Goal: Find specific page/section: Find specific page/section

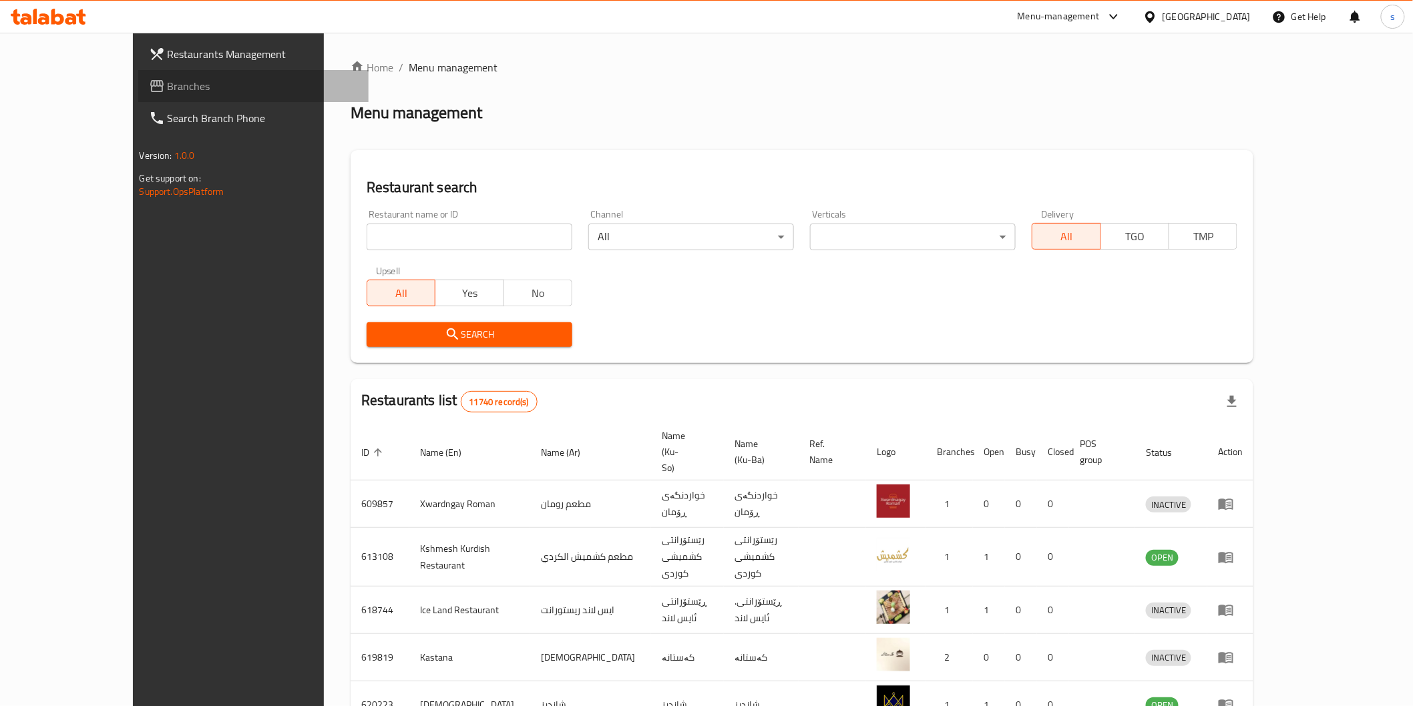
drag, startPoint x: 0, startPoint y: 0, endPoint x: 47, endPoint y: 80, distance: 93.1
click at [168, 80] on span "Branches" at bounding box center [263, 86] width 190 height 16
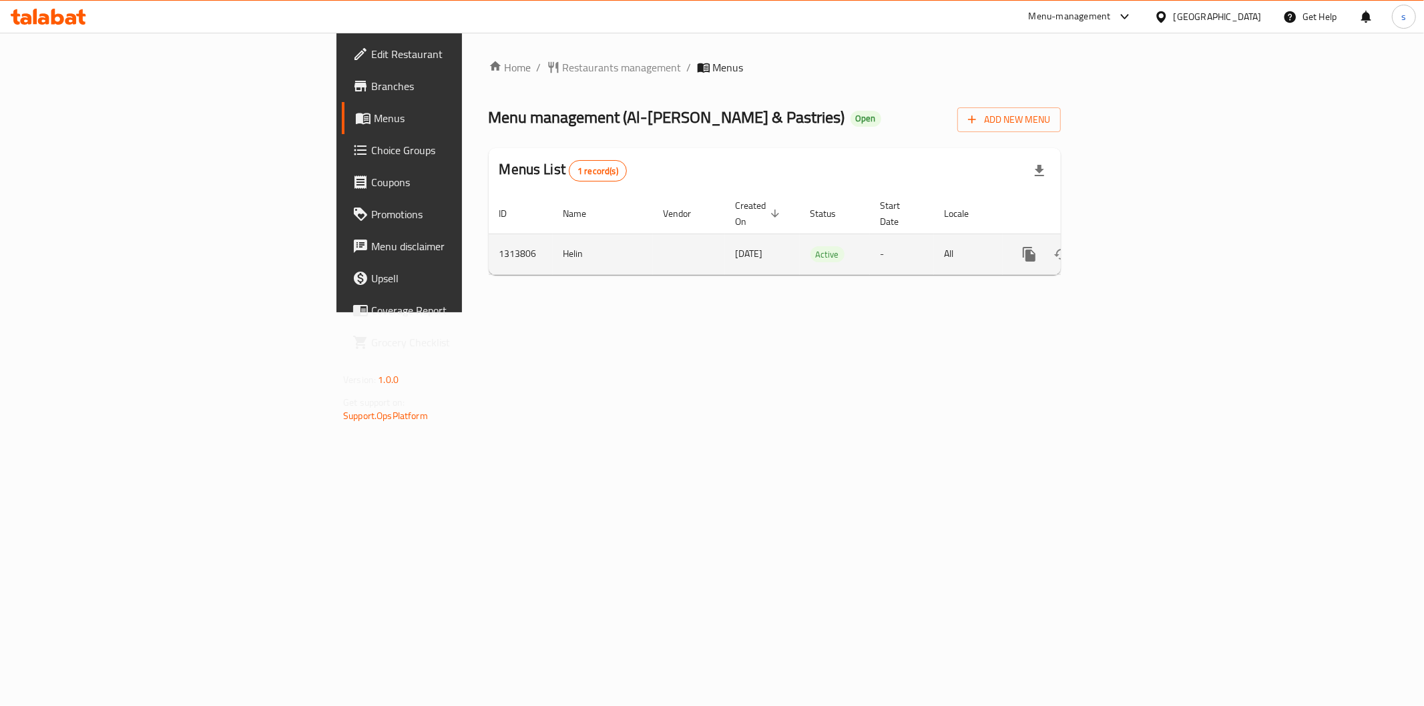
click at [1134, 246] on icon "enhanced table" at bounding box center [1126, 254] width 16 height 16
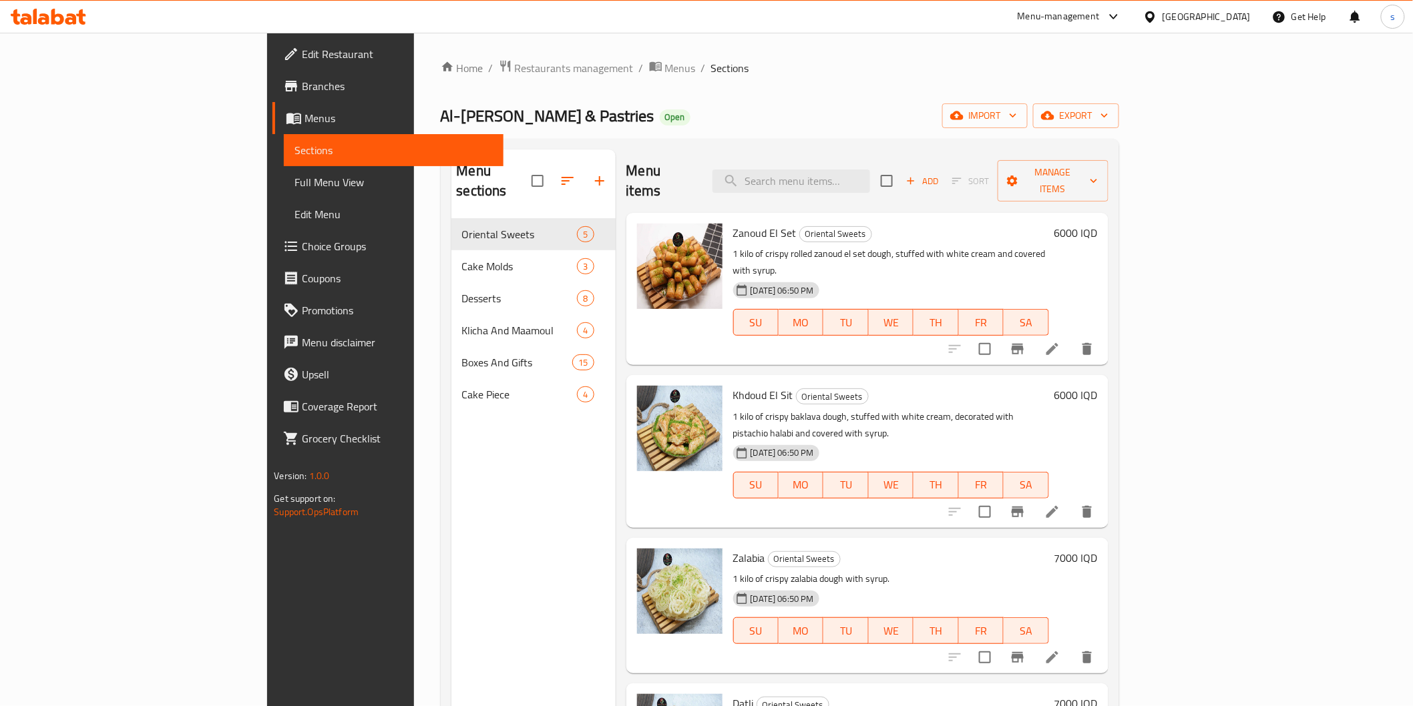
click at [414, 57] on div "Home / Restaurants management / Menus / Sections Al-Sadeem Sweets & Pastries Op…" at bounding box center [780, 463] width 732 height 861
click at [515, 61] on span "Restaurants management" at bounding box center [574, 68] width 119 height 16
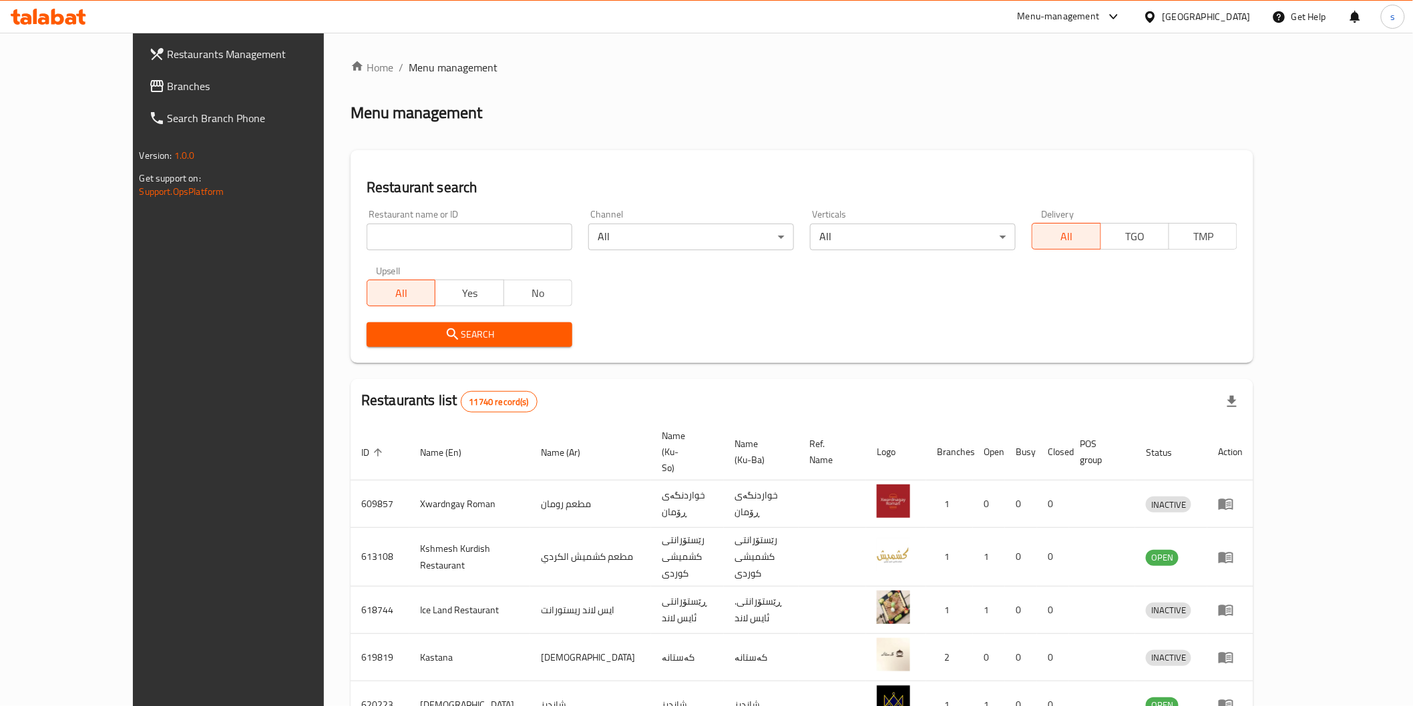
click at [367, 229] on input "search" at bounding box center [470, 237] width 206 height 27
paste input "Burger 81"
type input "Burger 81"
click button "Search" at bounding box center [470, 334] width 206 height 25
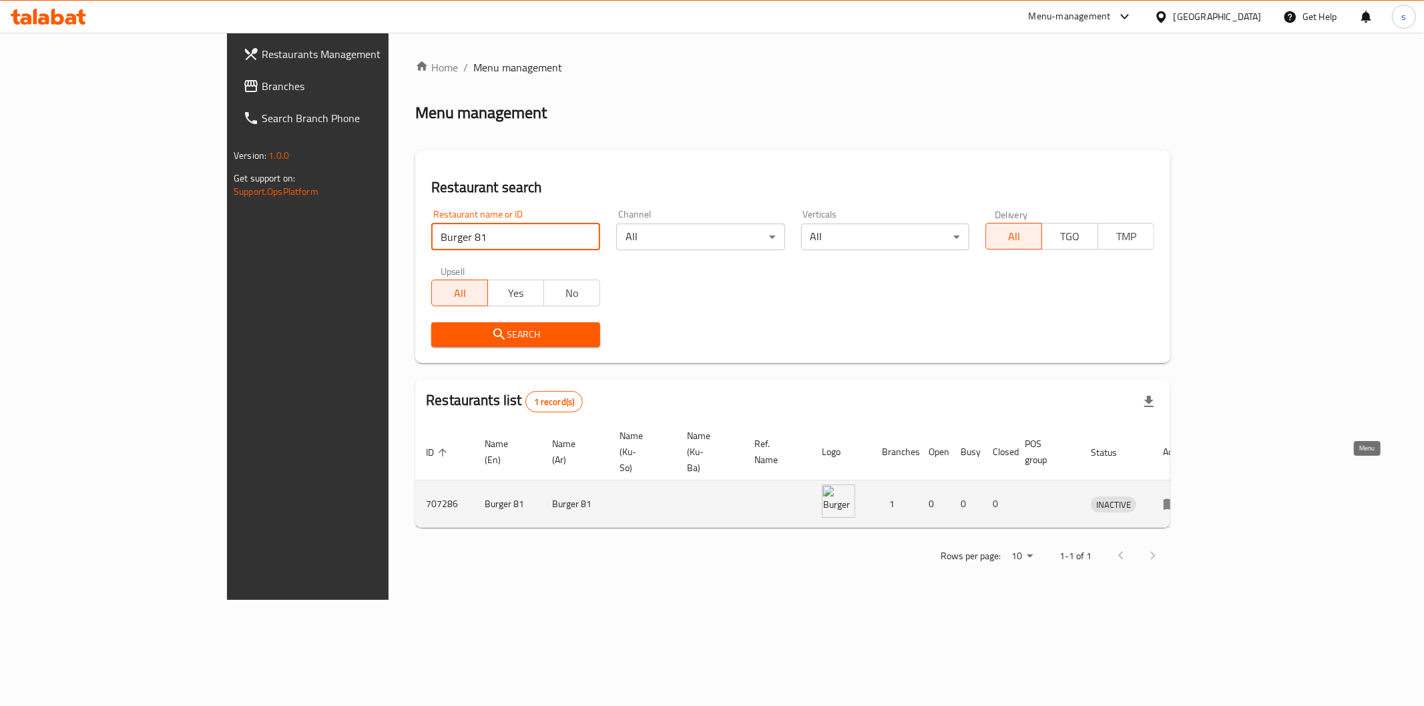
click at [1179, 496] on icon "enhanced table" at bounding box center [1171, 504] width 16 height 16
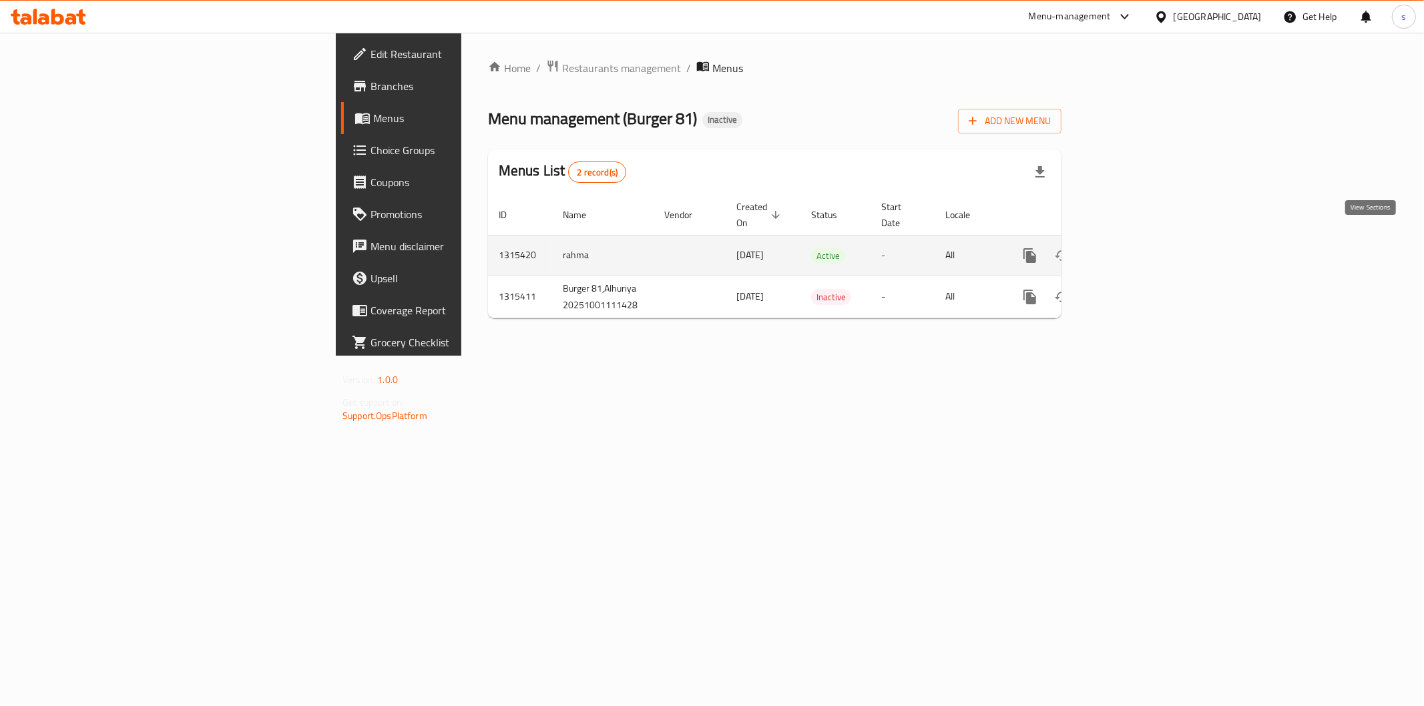
click at [1142, 249] on link "enhanced table" at bounding box center [1126, 256] width 32 height 32
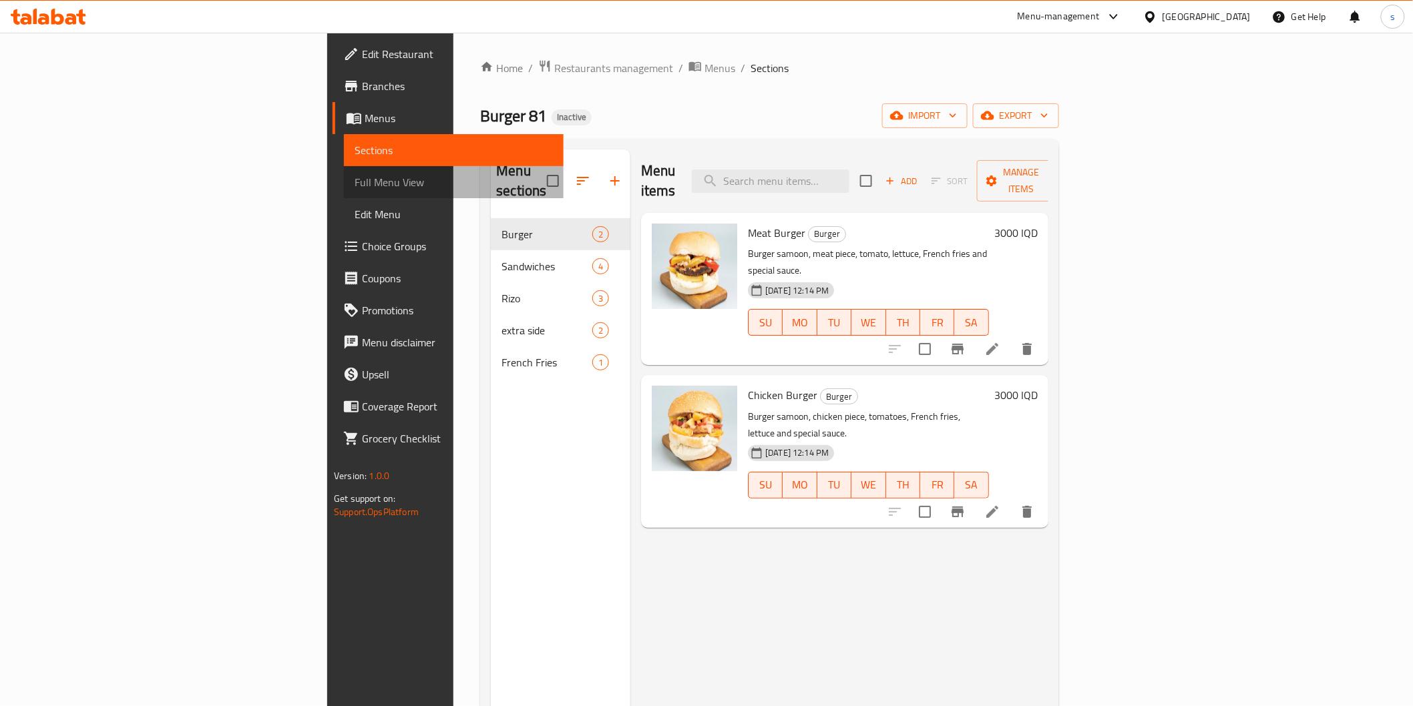
click at [355, 178] on span "Full Menu View" at bounding box center [454, 182] width 198 height 16
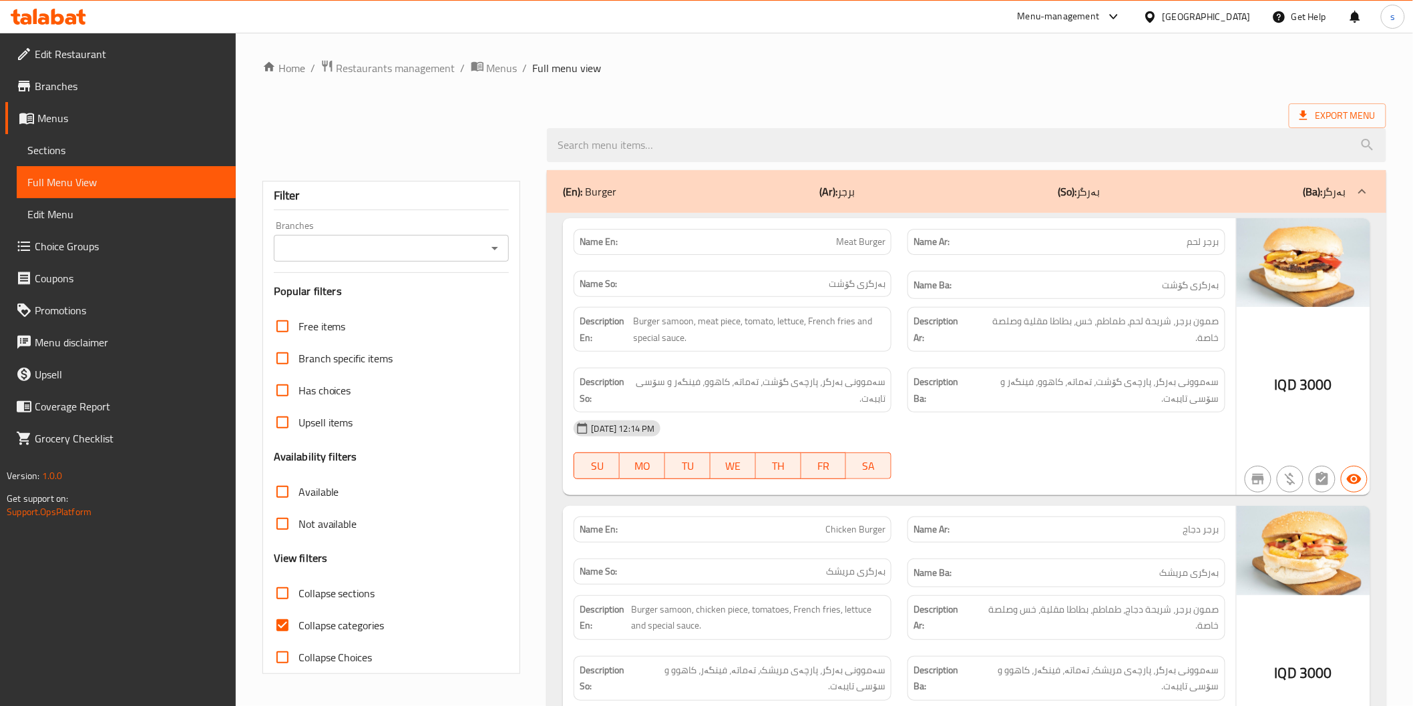
click at [425, 254] on input "Branches" at bounding box center [381, 248] width 206 height 19
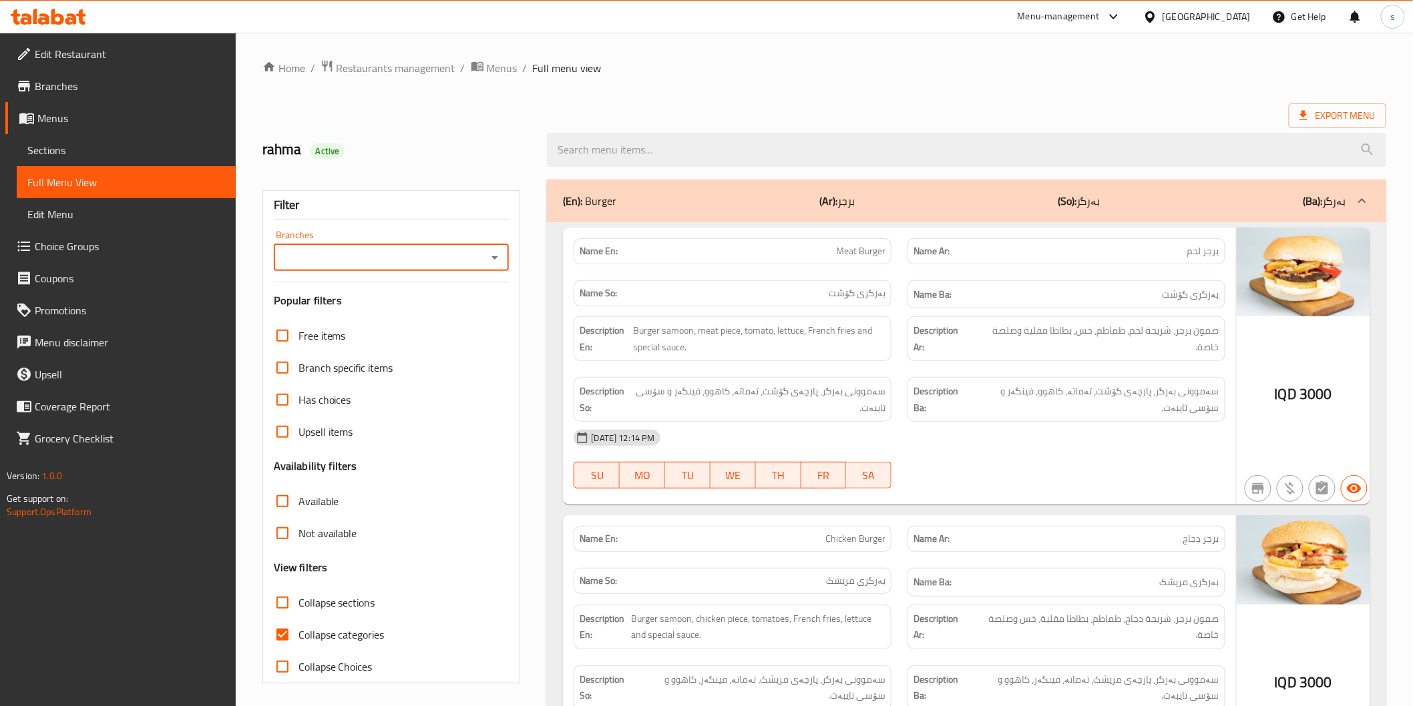
click at [413, 257] on input "Branches" at bounding box center [381, 257] width 206 height 19
click at [408, 263] on input "Branches" at bounding box center [381, 257] width 206 height 19
click at [384, 305] on li "Burger 81, Alhuriya" at bounding box center [391, 315] width 236 height 24
type input "Burger 81, Alhuriya"
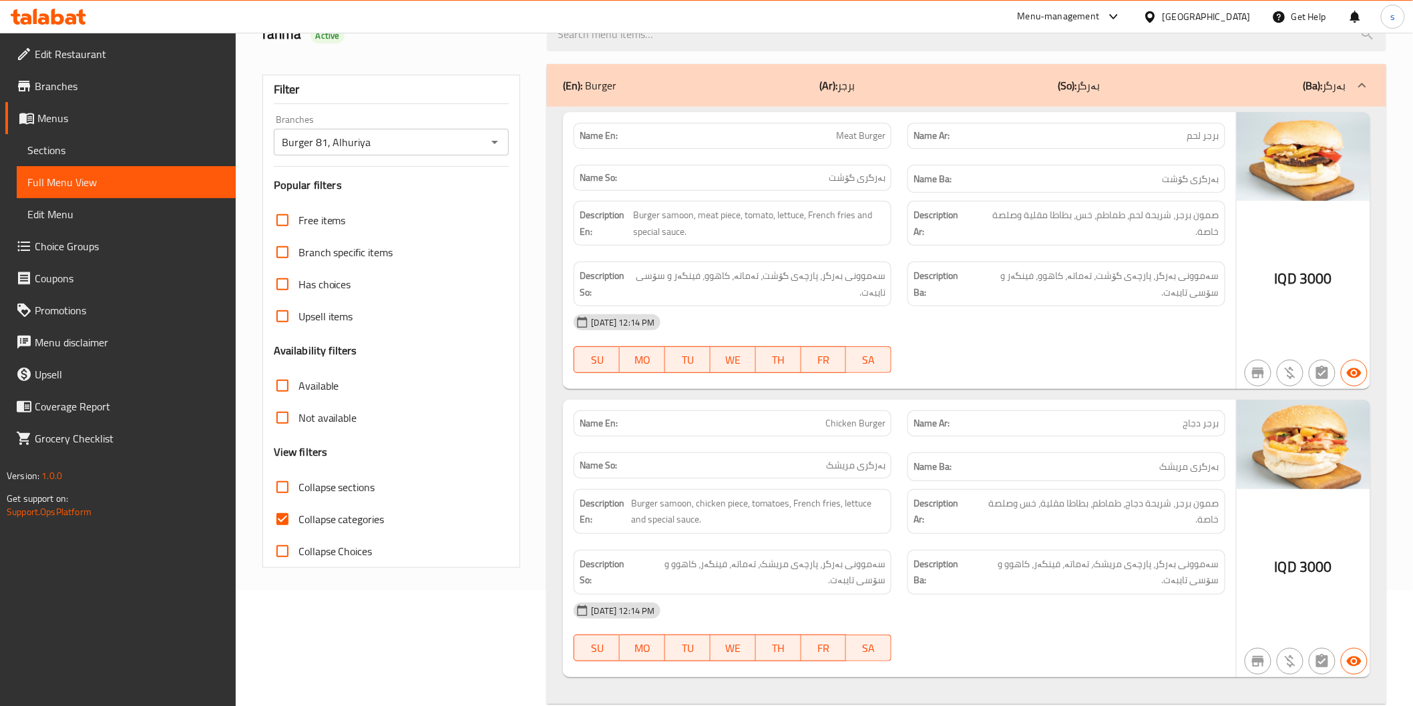
scroll to position [148, 0]
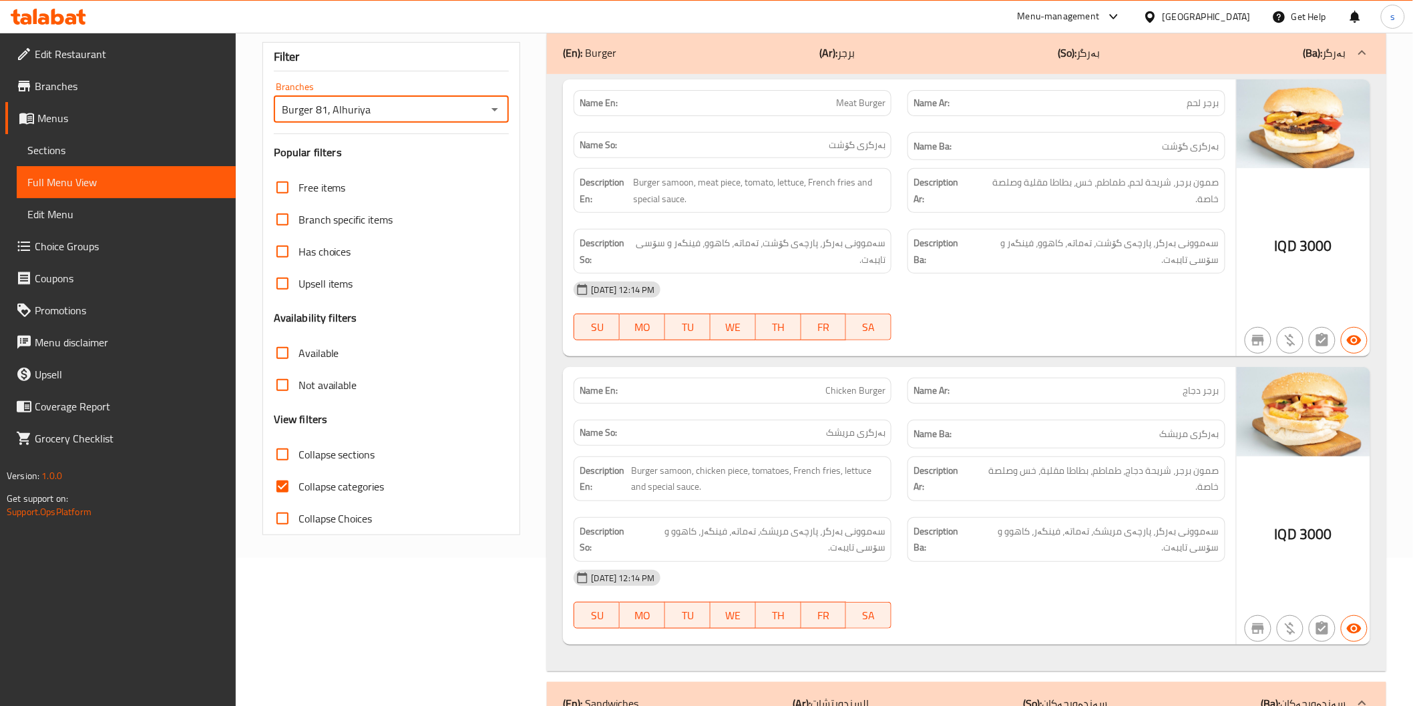
click at [1046, 294] on div "[DATE] 12:14 PM" at bounding box center [898, 290] width 667 height 32
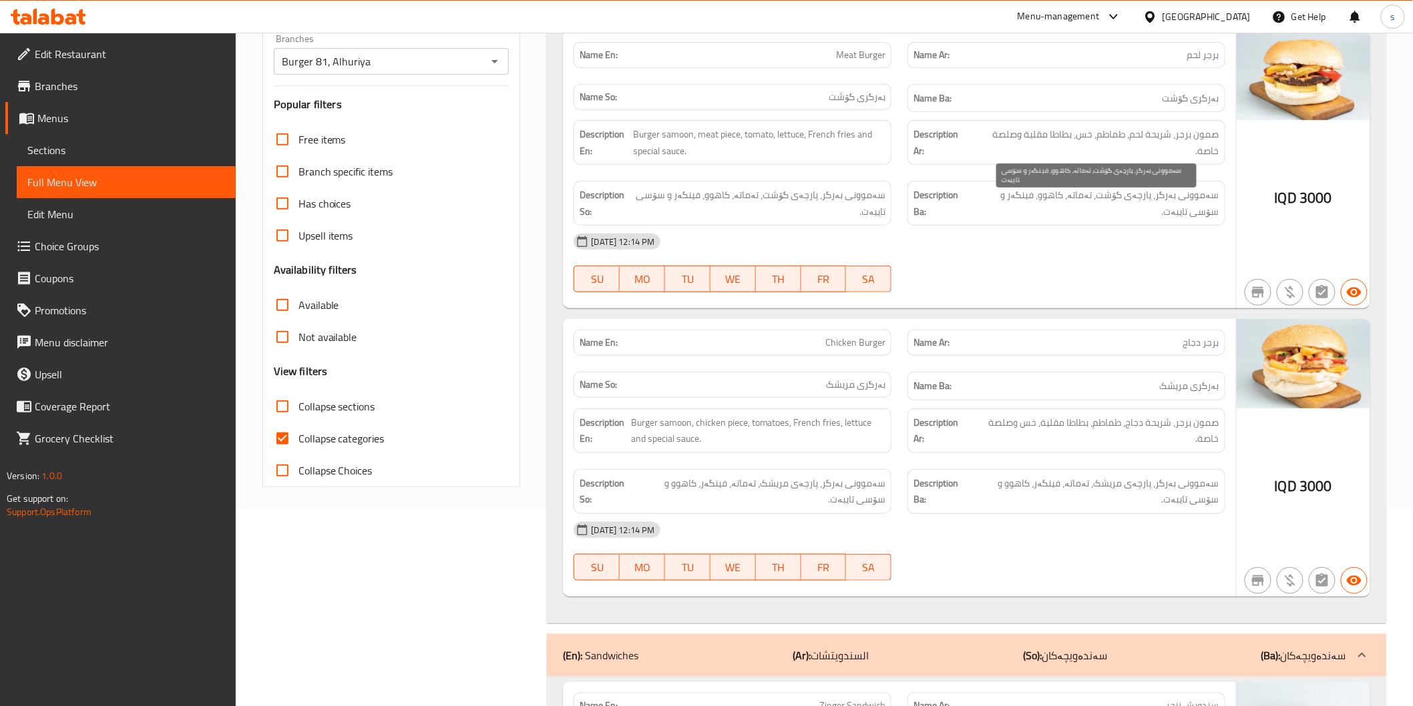
scroll to position [222, 0]
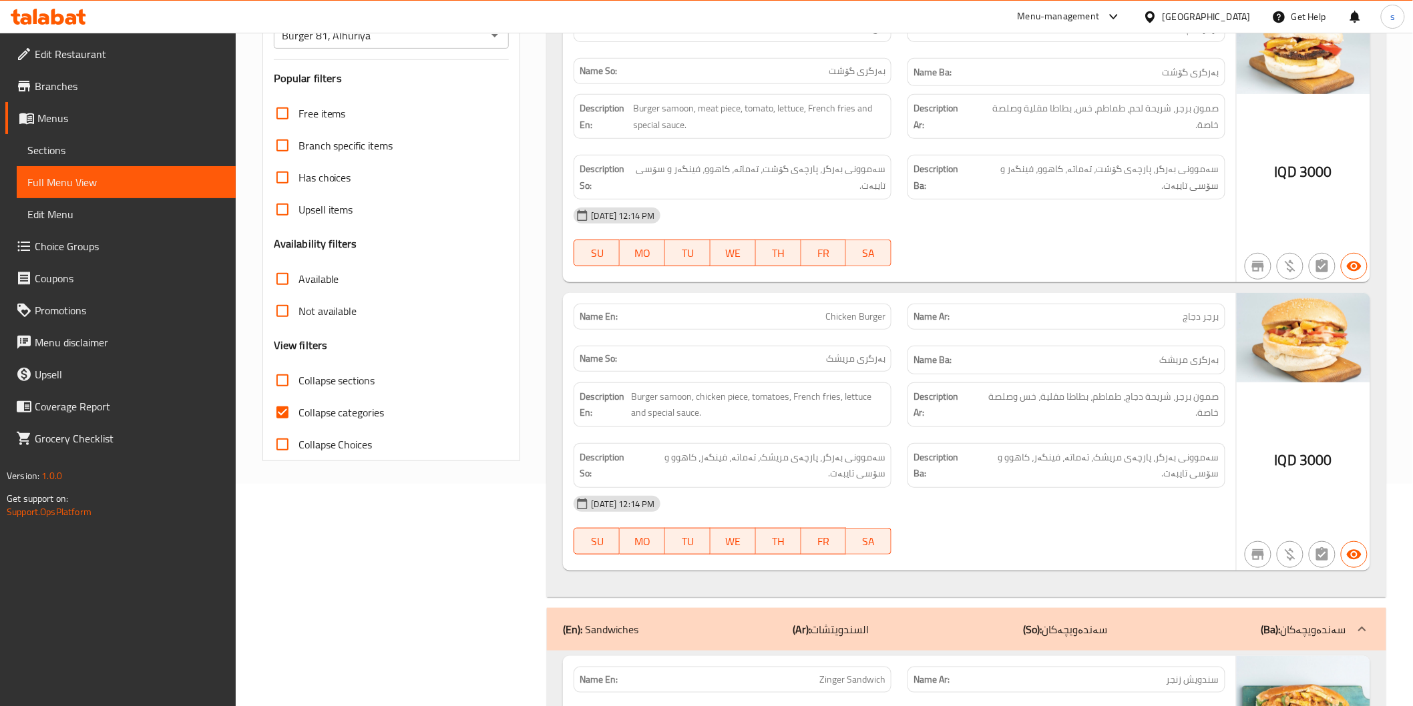
click at [966, 443] on div "Description Ba: سەموونی بەرگر، پارچەی مریشک، تەماتە، فینگەر، کاهوو و سۆسی تایبە…" at bounding box center [1066, 465] width 318 height 45
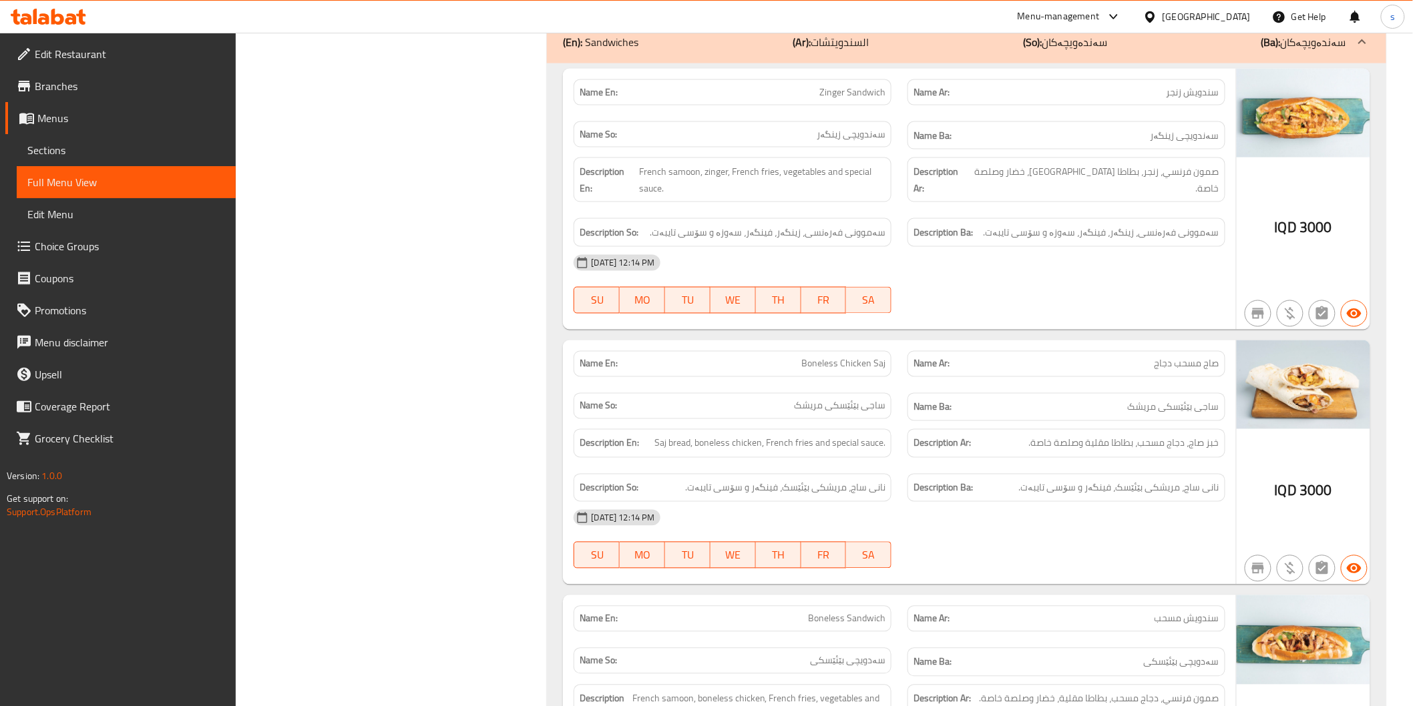
scroll to position [816, 0]
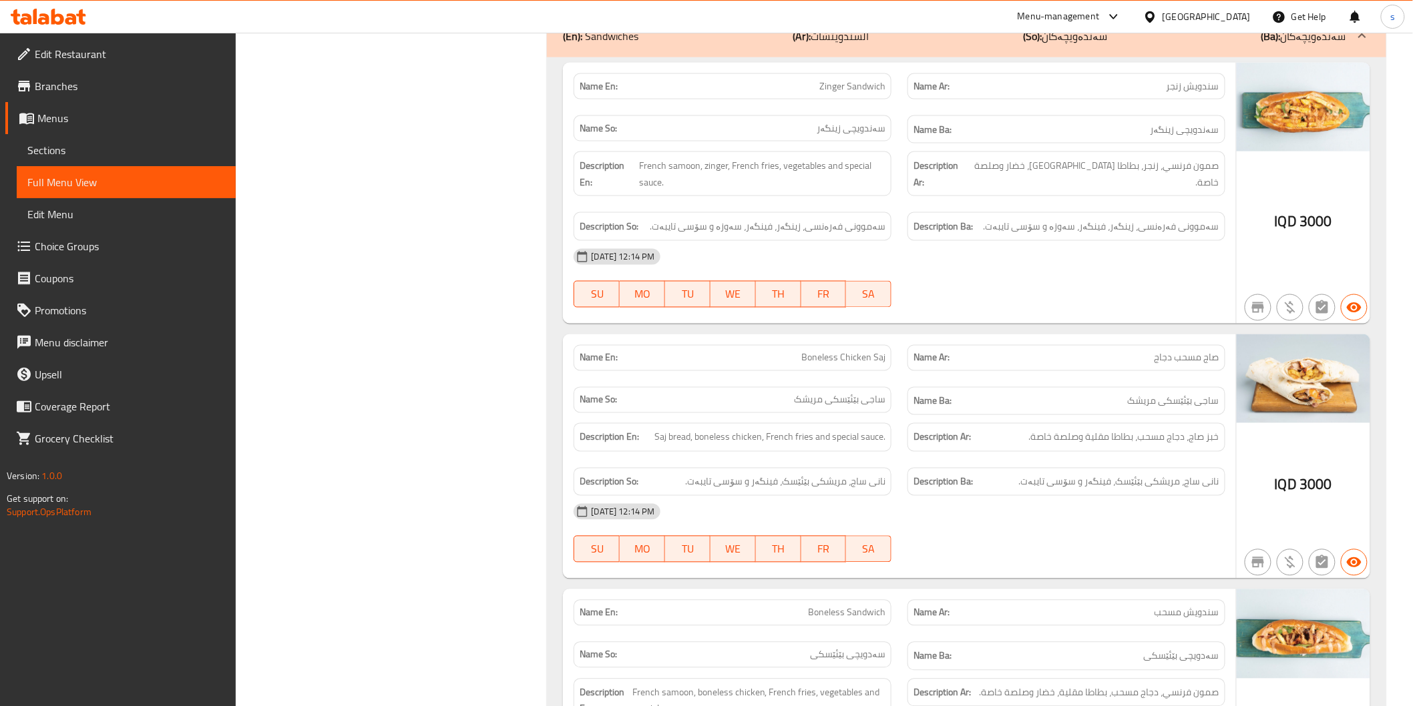
click at [1025, 266] on div "[DATE] 12:14 PM" at bounding box center [898, 257] width 667 height 32
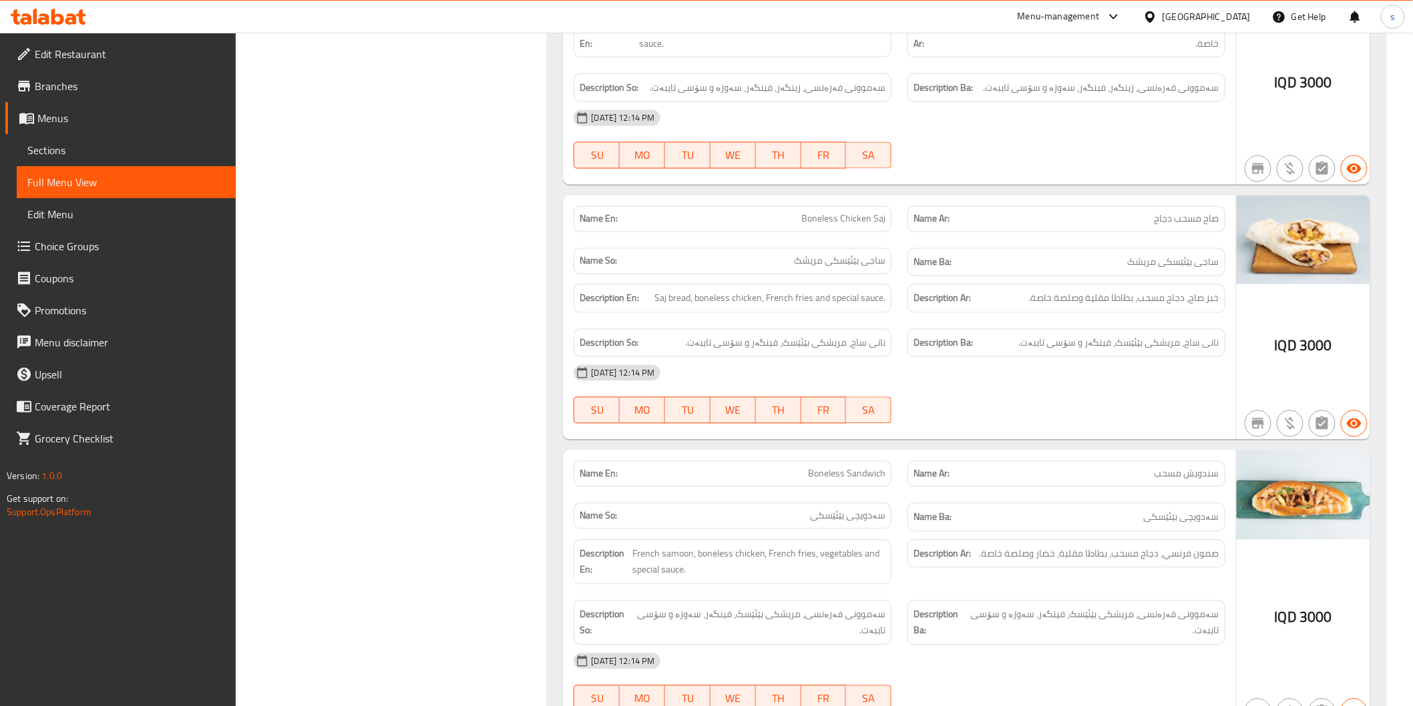
scroll to position [1038, 0]
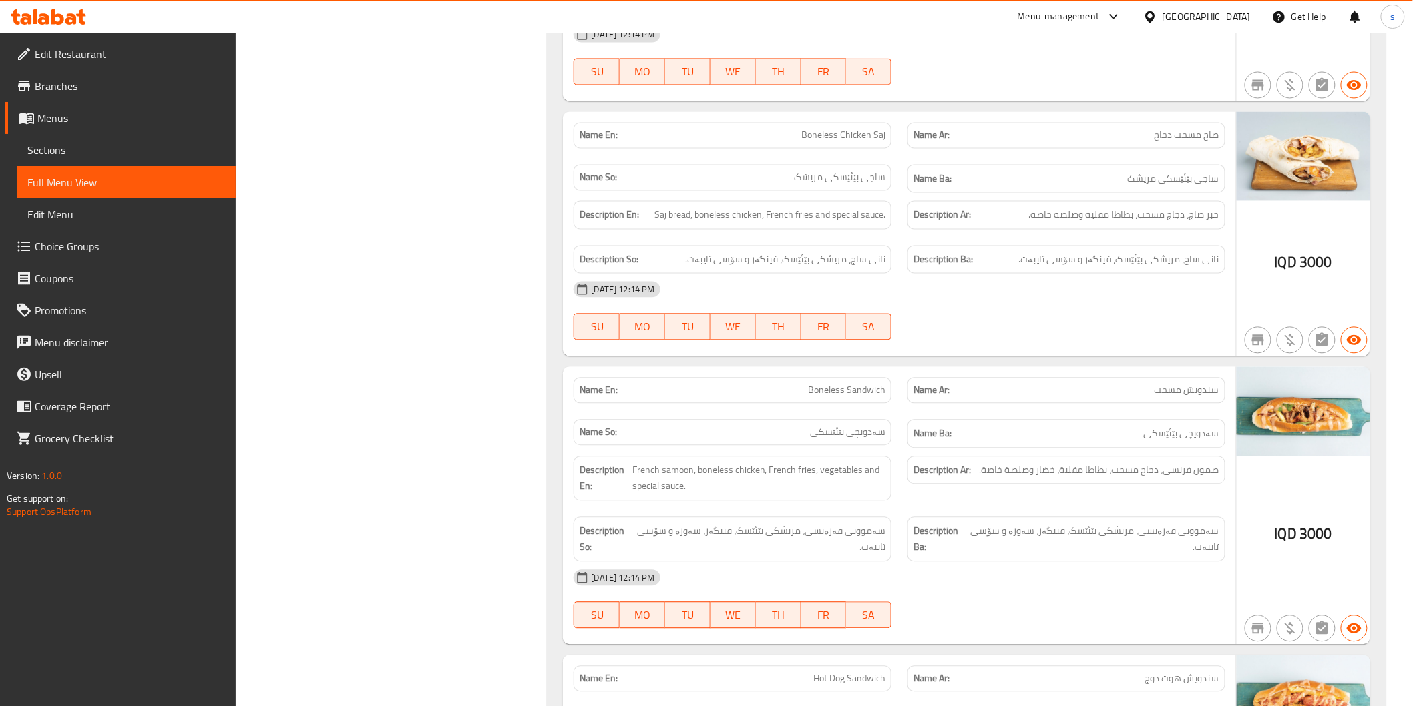
click at [1037, 300] on div "[DATE] 12:14 PM" at bounding box center [898, 290] width 667 height 32
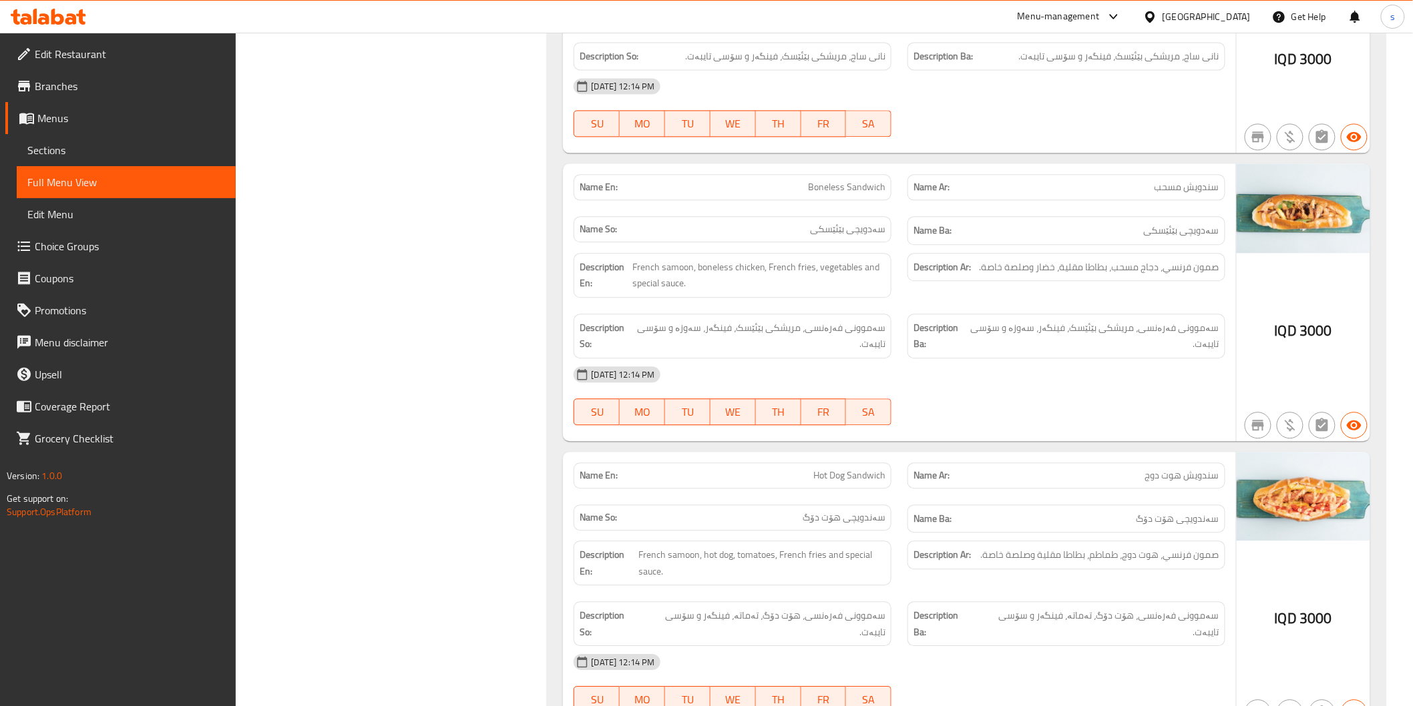
scroll to position [1260, 0]
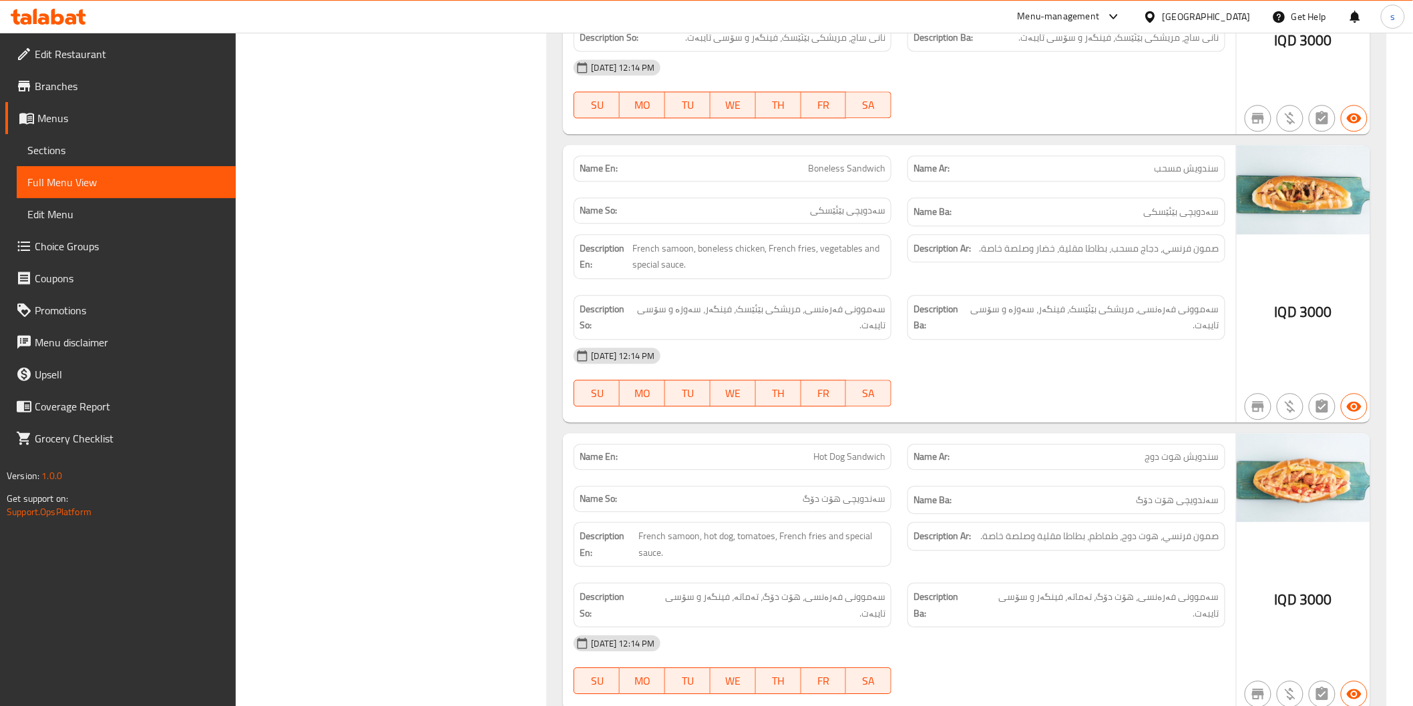
click at [1120, 368] on div "[DATE] 12:14 PM" at bounding box center [898, 356] width 667 height 32
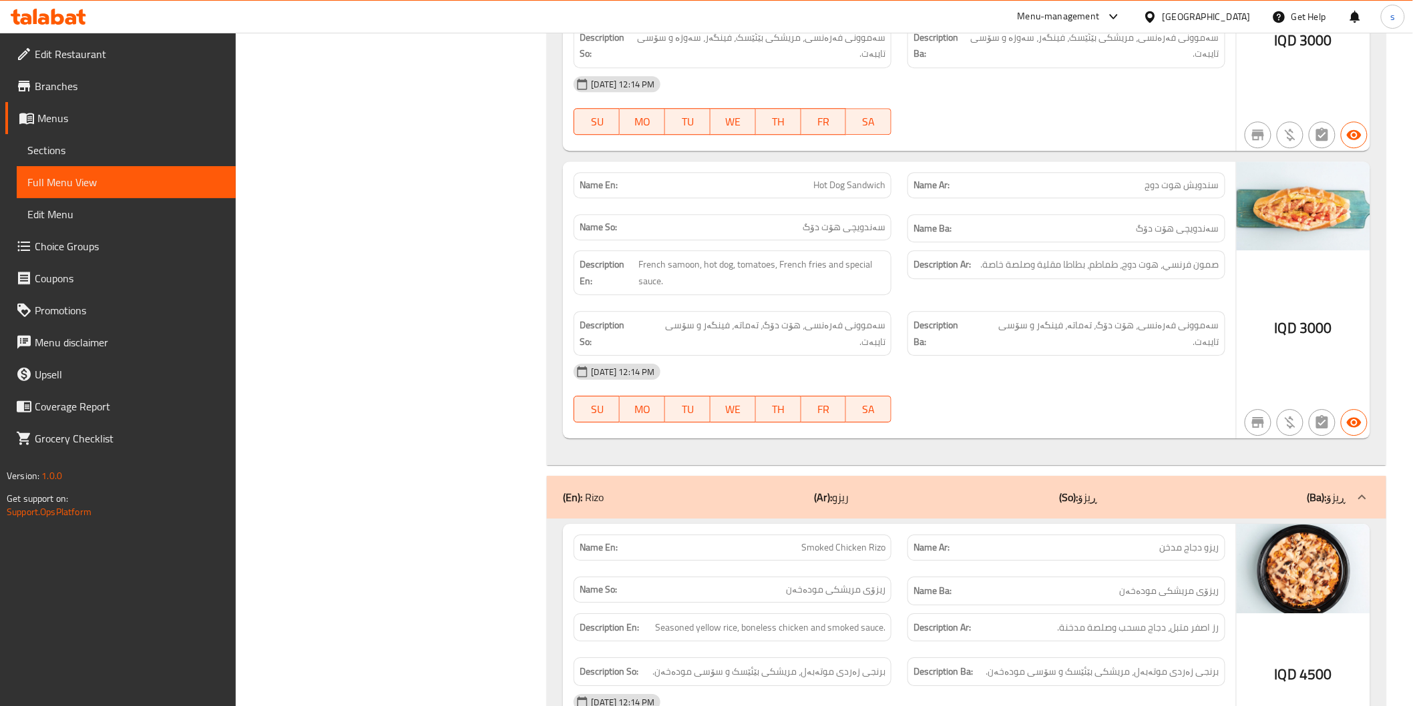
scroll to position [1558, 0]
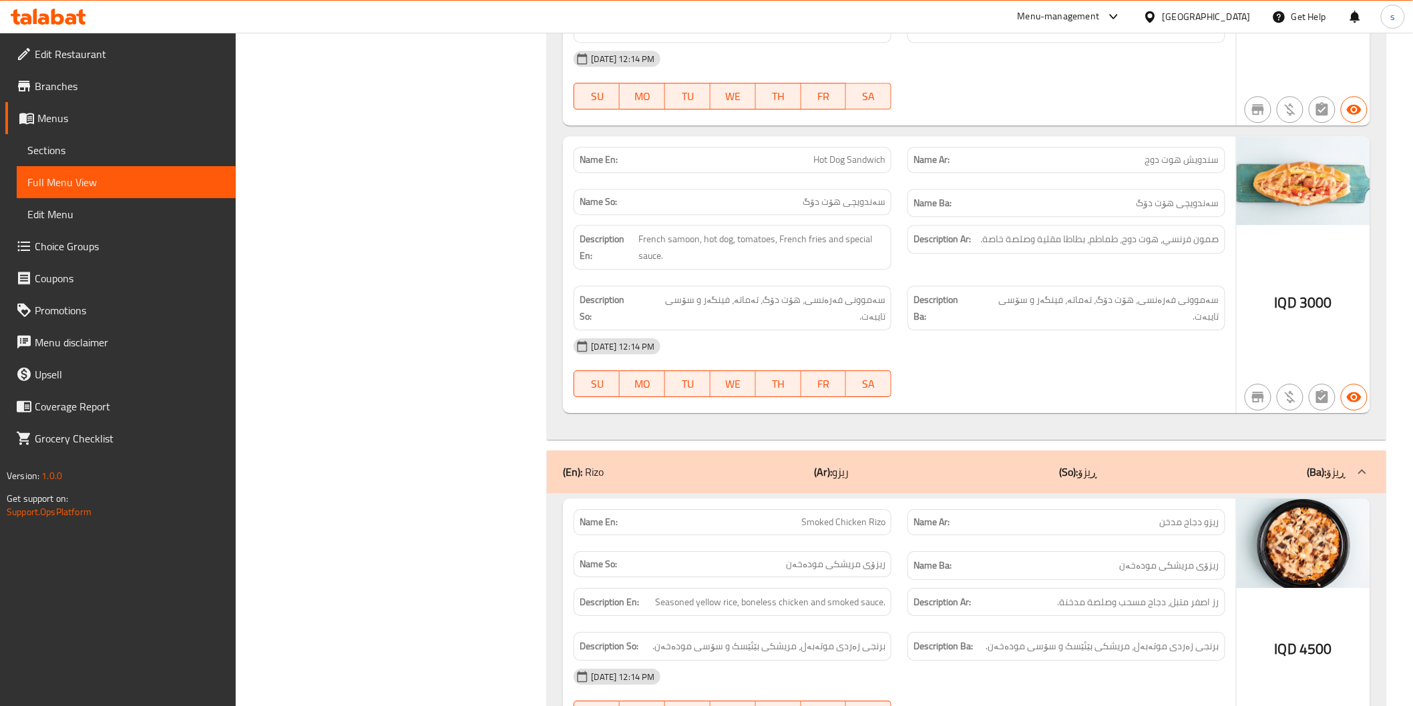
click at [1022, 330] on div "[DATE] 12:14 PM" at bounding box center [898, 346] width 667 height 32
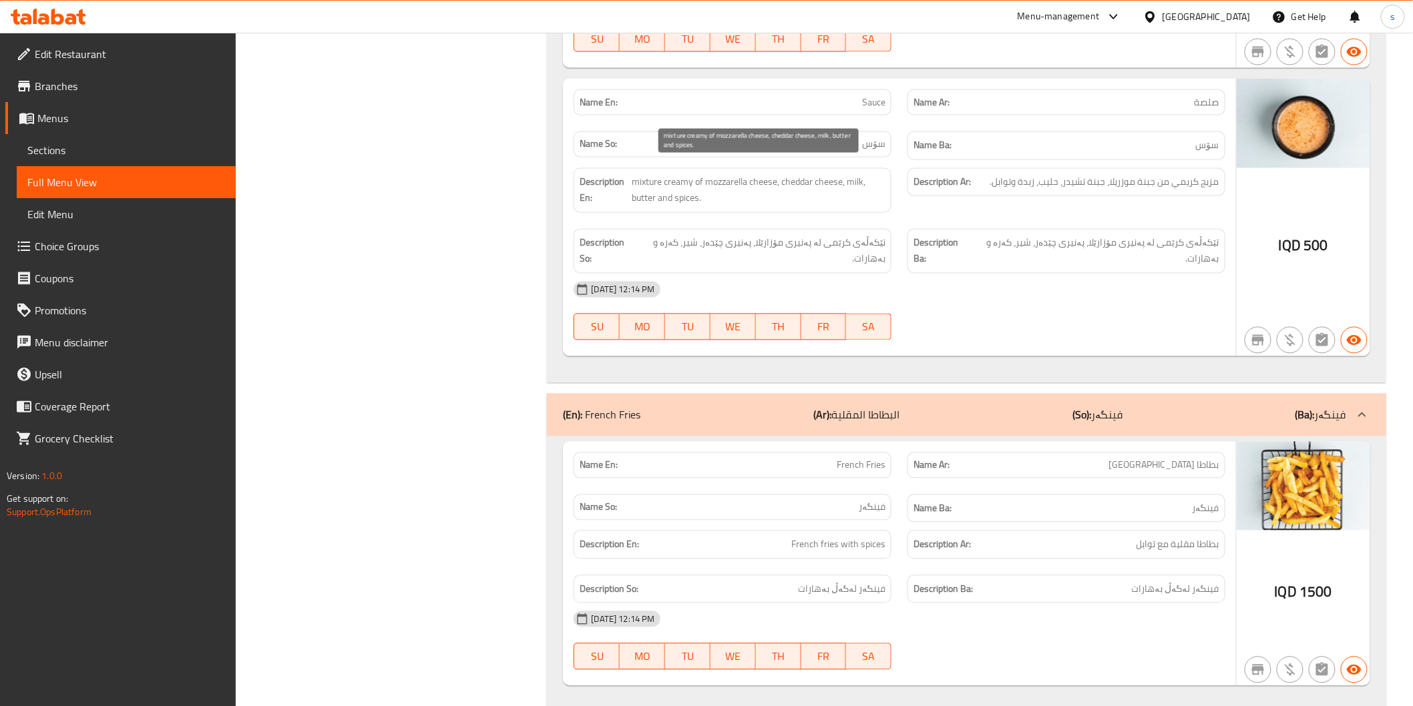
scroll to position [3095, 0]
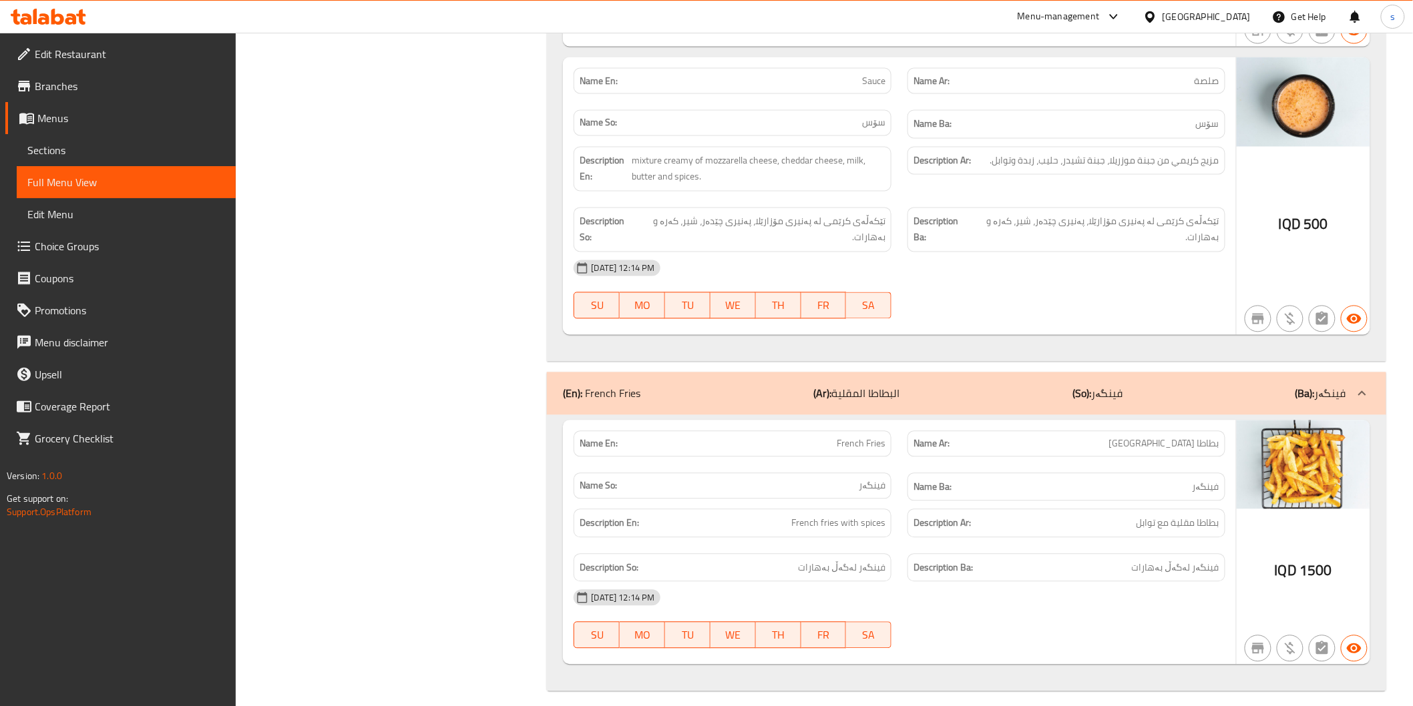
click at [1218, 546] on div "Description Ba: فینگەر لەگەڵ بەهارات" at bounding box center [1066, 568] width 334 height 45
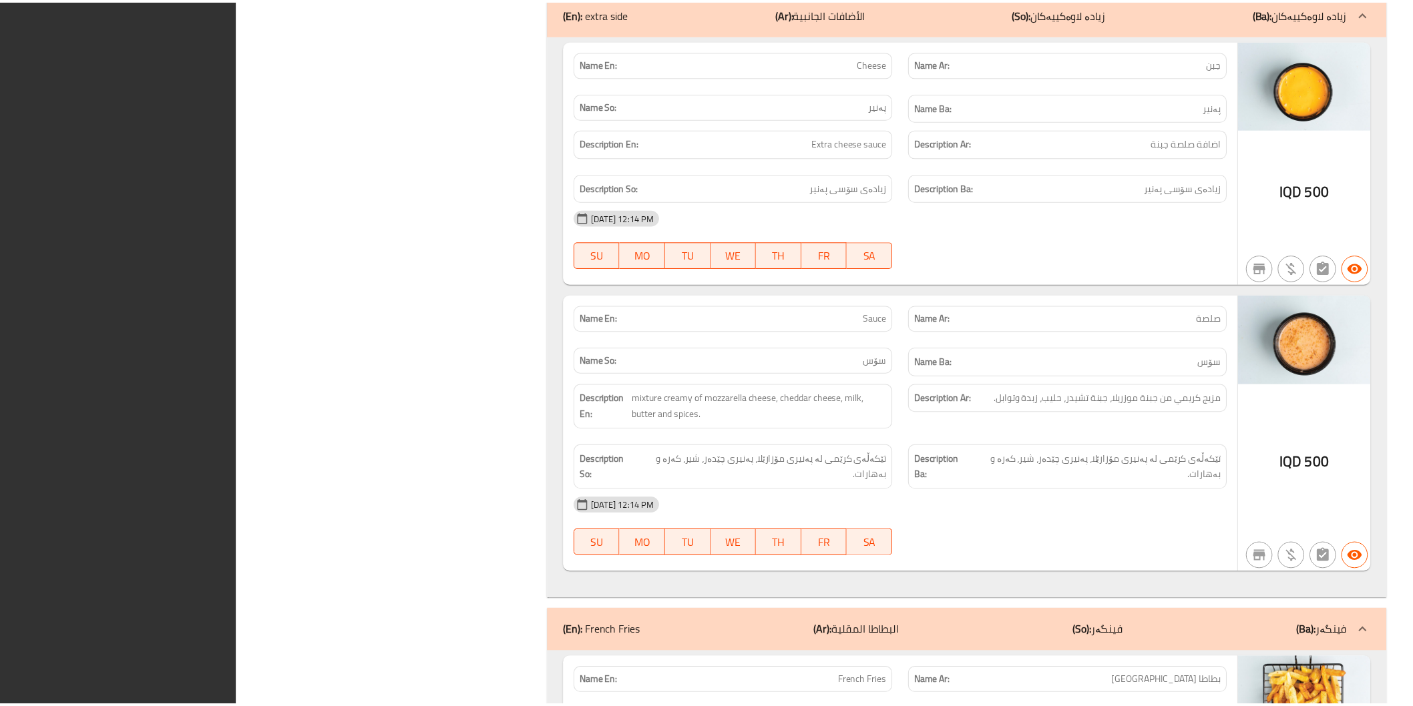
scroll to position [3079, 0]
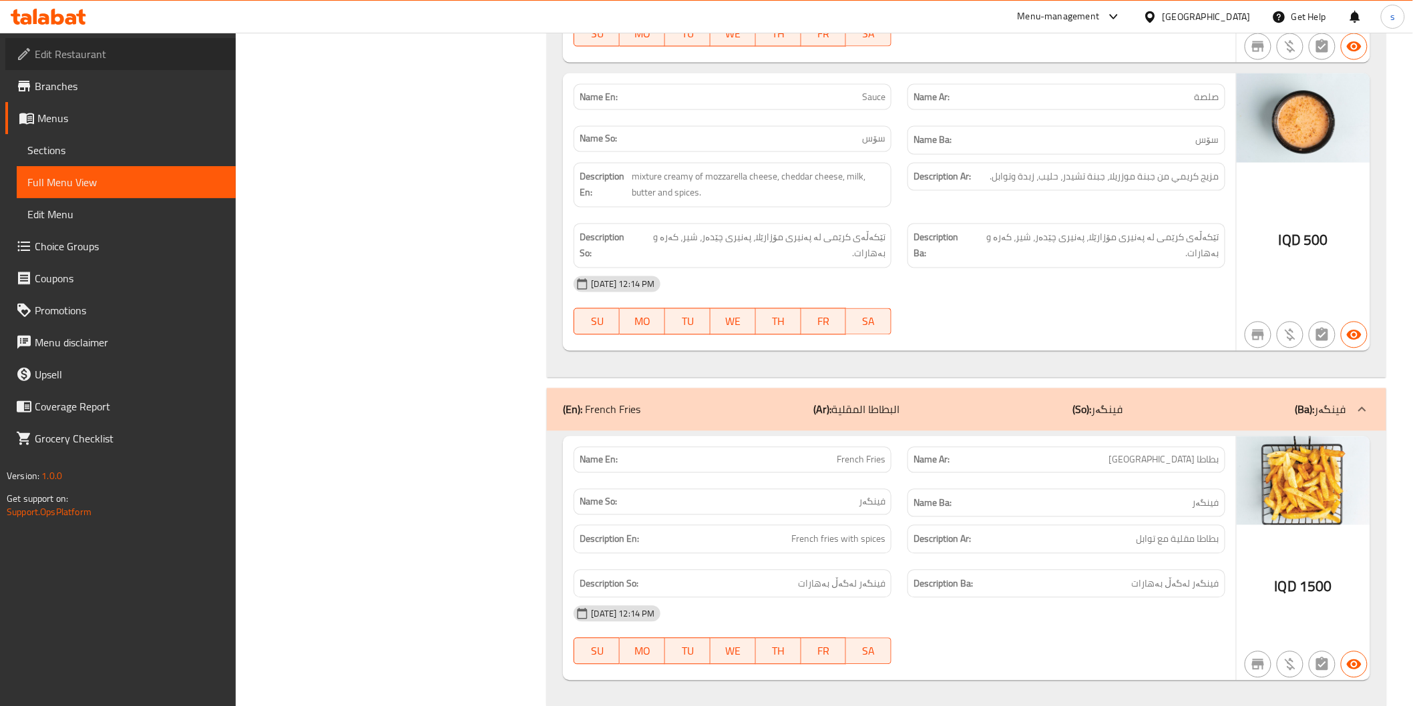
click at [152, 51] on span "Edit Restaurant" at bounding box center [130, 54] width 190 height 16
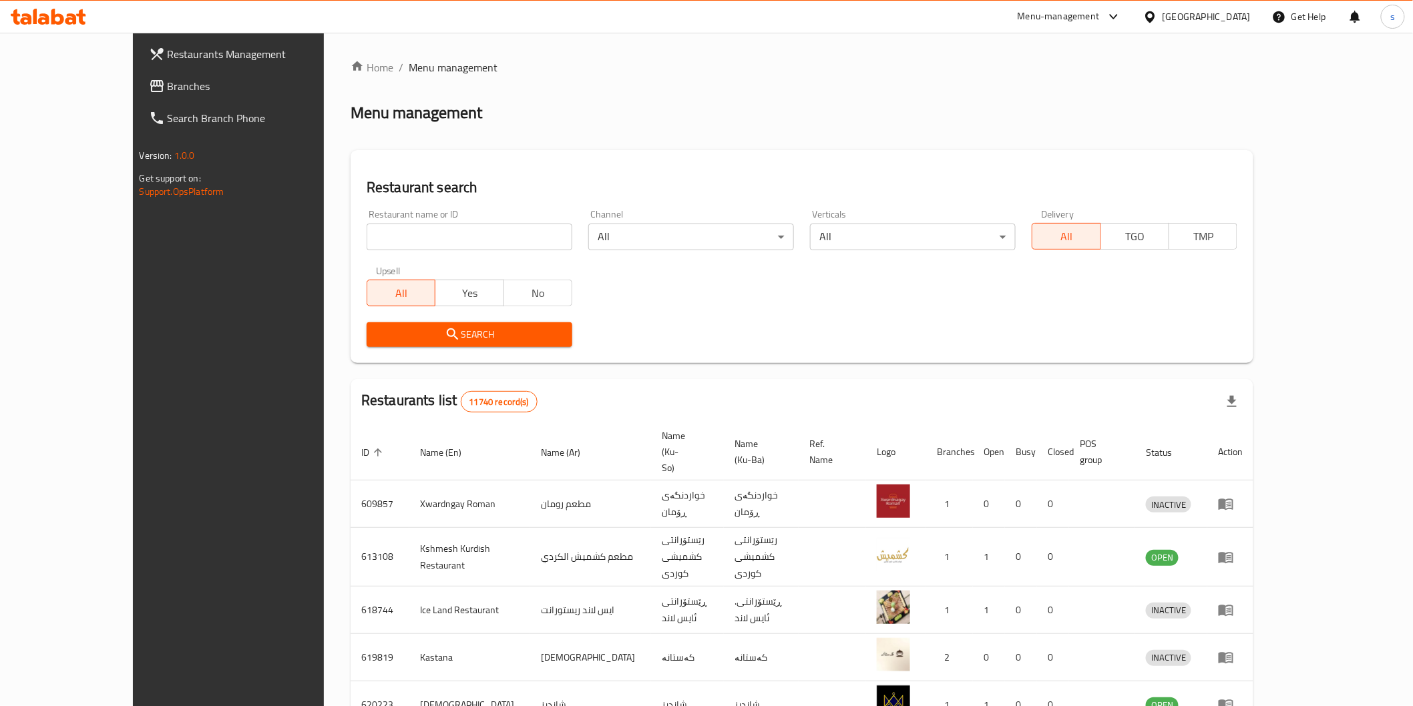
click at [149, 82] on icon at bounding box center [157, 86] width 16 height 16
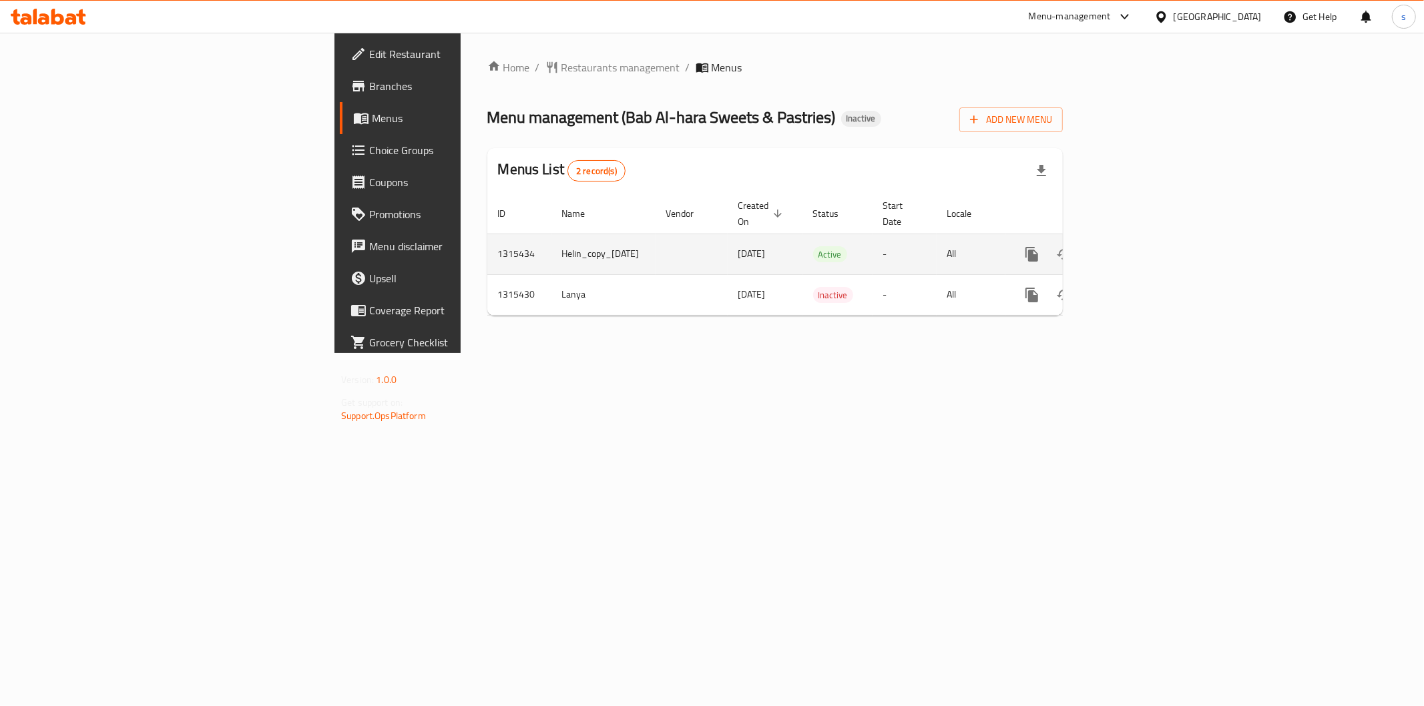
click at [1136, 246] on icon "enhanced table" at bounding box center [1128, 254] width 16 height 16
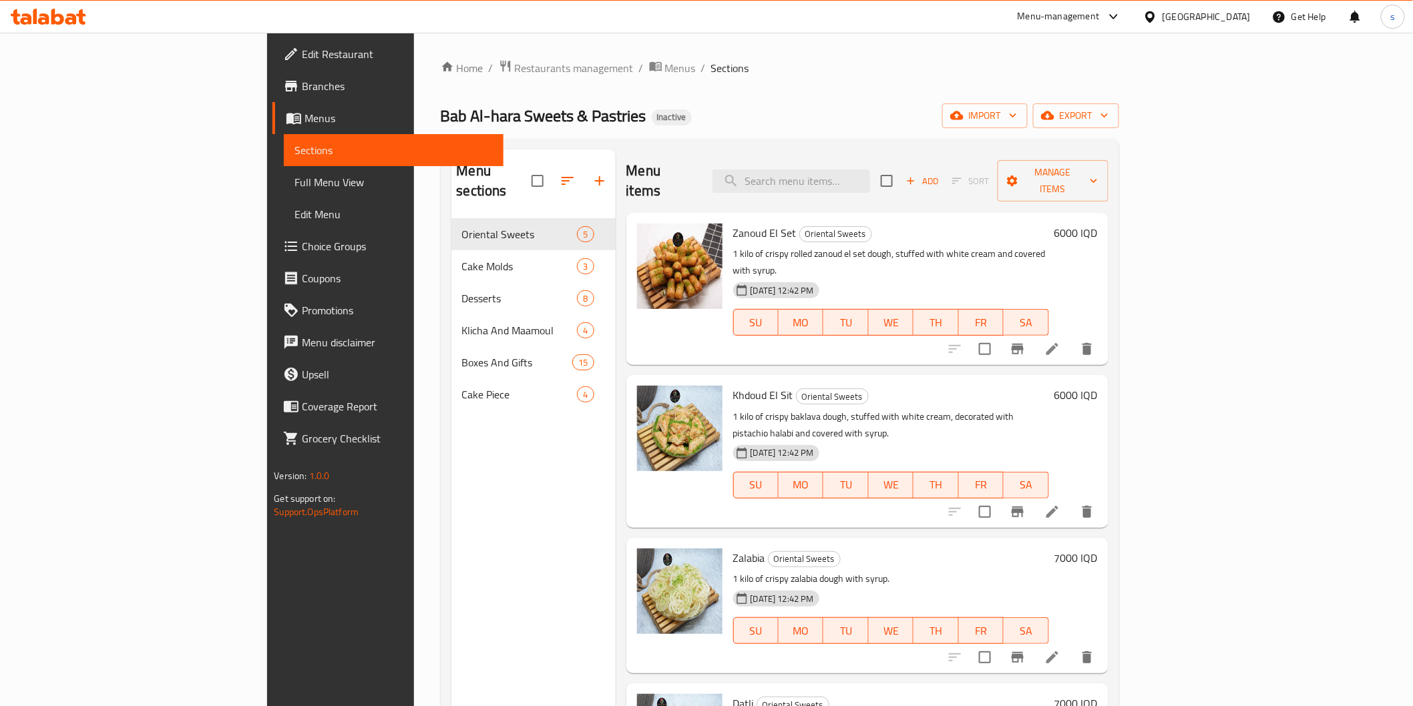
click at [294, 182] on span "Full Menu View" at bounding box center [393, 182] width 198 height 16
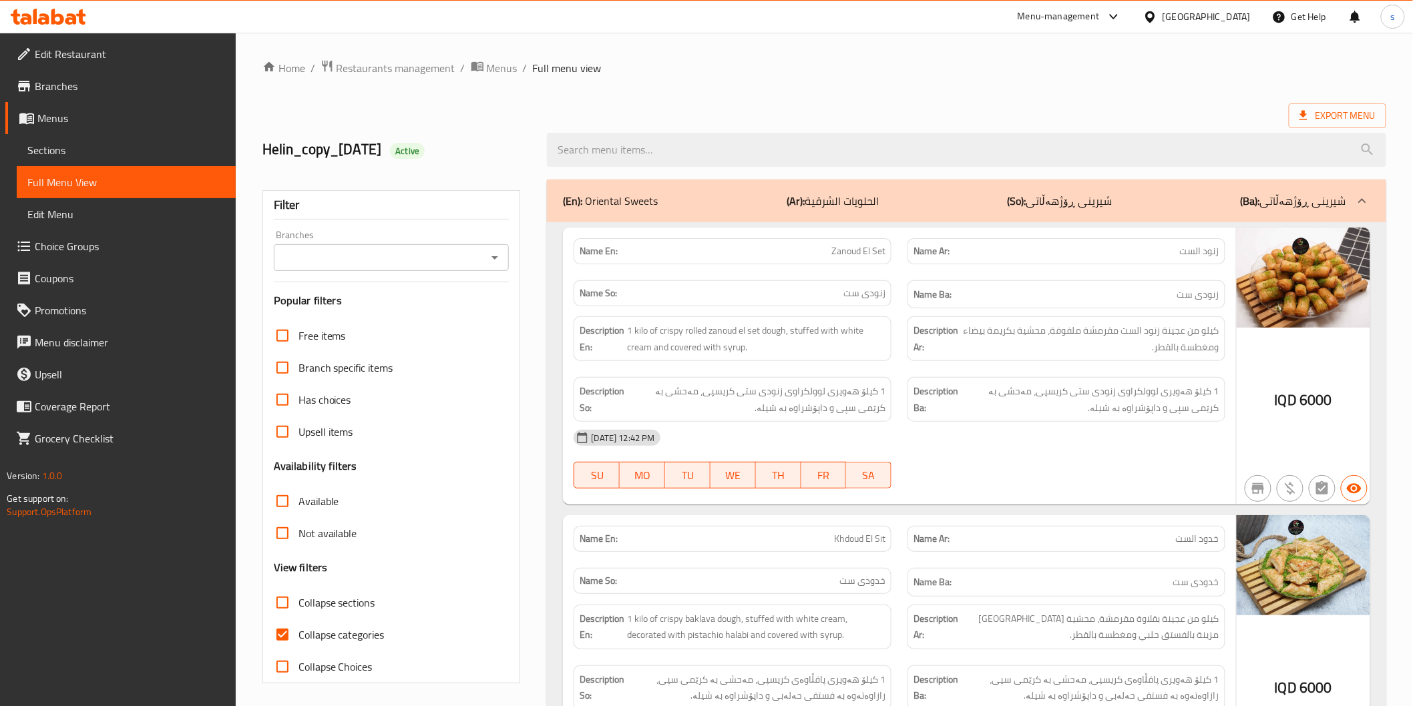
click at [383, 257] on input "Branches" at bounding box center [381, 257] width 206 height 19
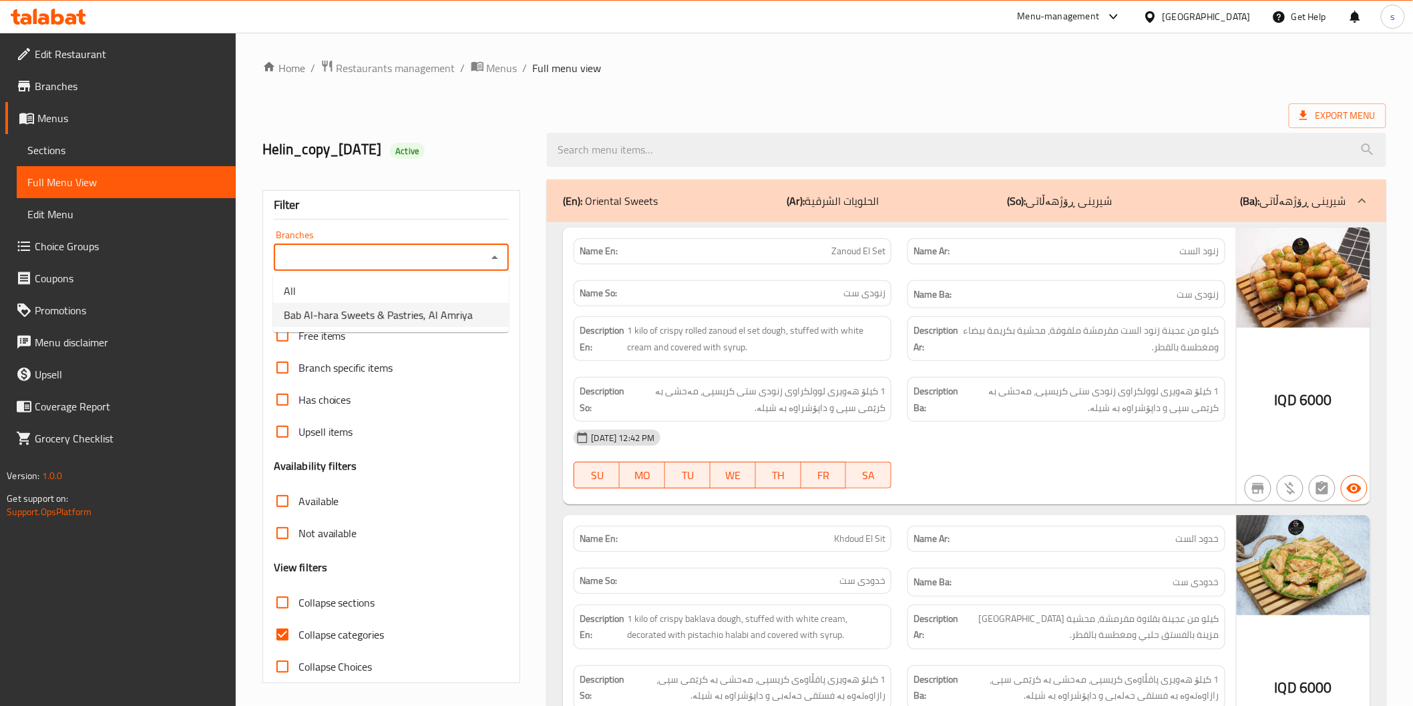
click at [382, 322] on span "Bab Al-hara Sweets & Pastries, Al Amriya" at bounding box center [378, 315] width 189 height 16
type input "Bab Al-hara Sweets & Pastries, Al Amriya"
click at [339, 632] on span "Collapse categories" at bounding box center [341, 635] width 86 height 16
click at [298, 632] on input "Collapse categories" at bounding box center [282, 635] width 32 height 32
checkbox input "false"
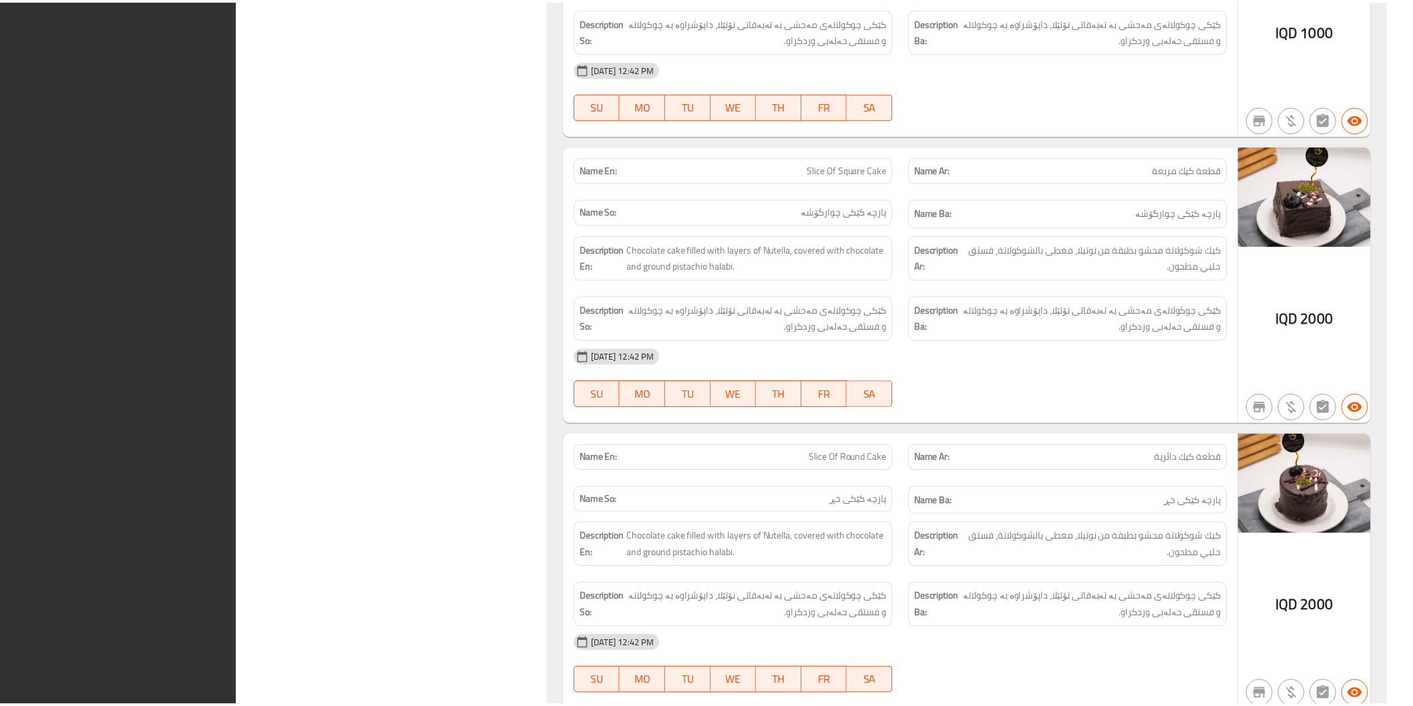
scroll to position [10518, 0]
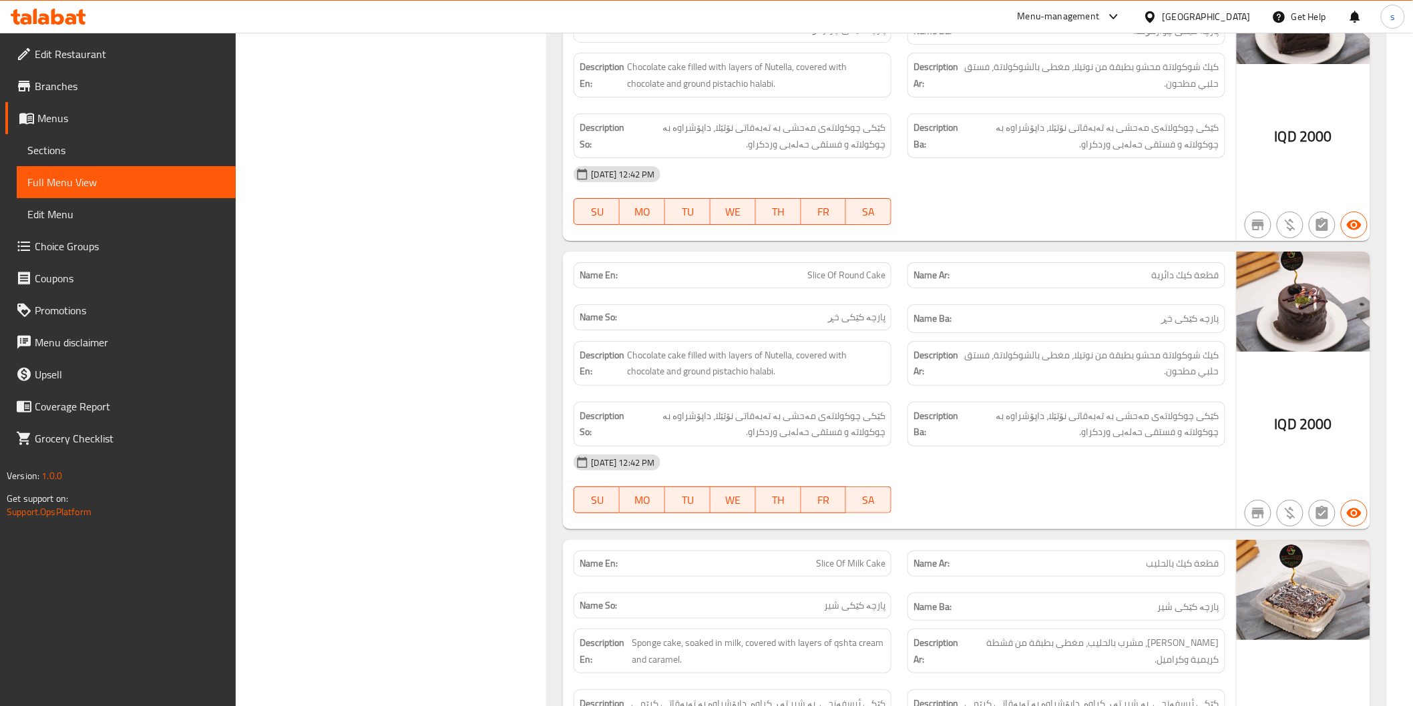
click at [112, 60] on span "Edit Restaurant" at bounding box center [130, 54] width 190 height 16
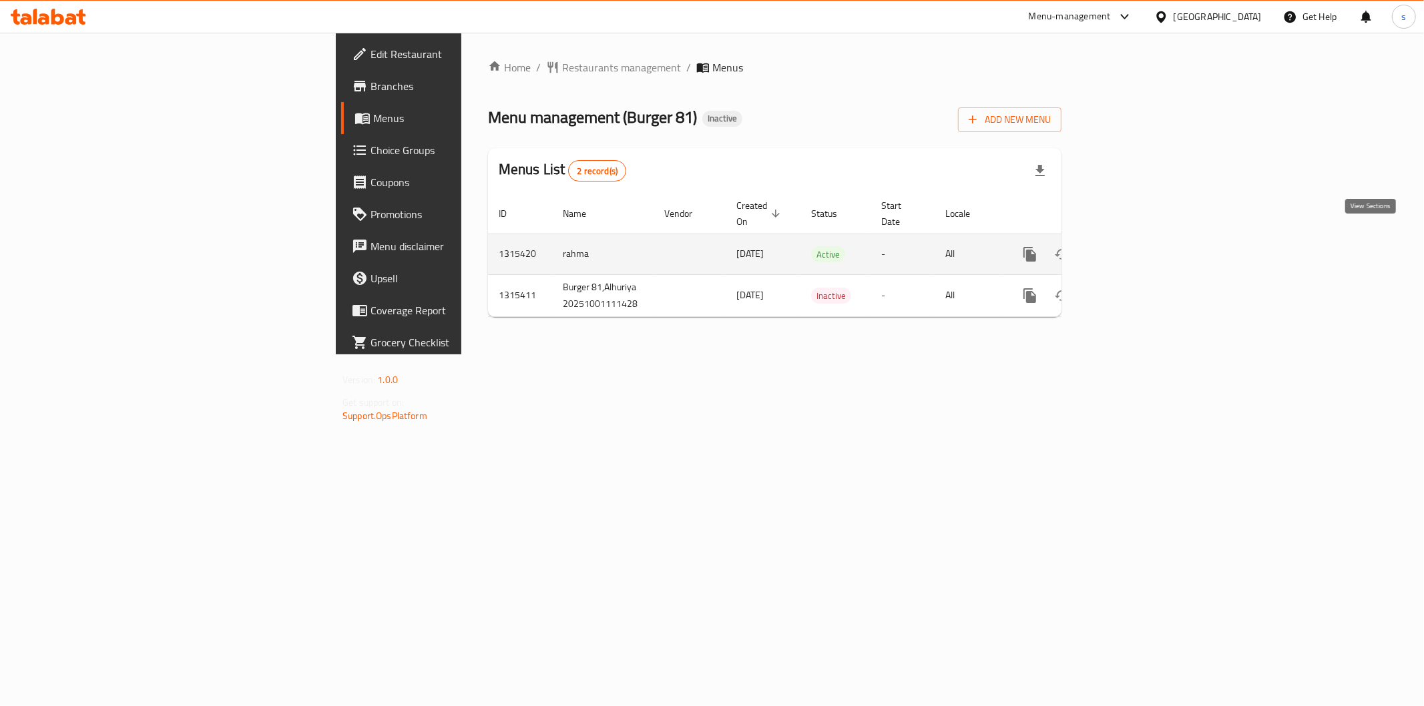
click at [1142, 238] on link "enhanced table" at bounding box center [1126, 254] width 32 height 32
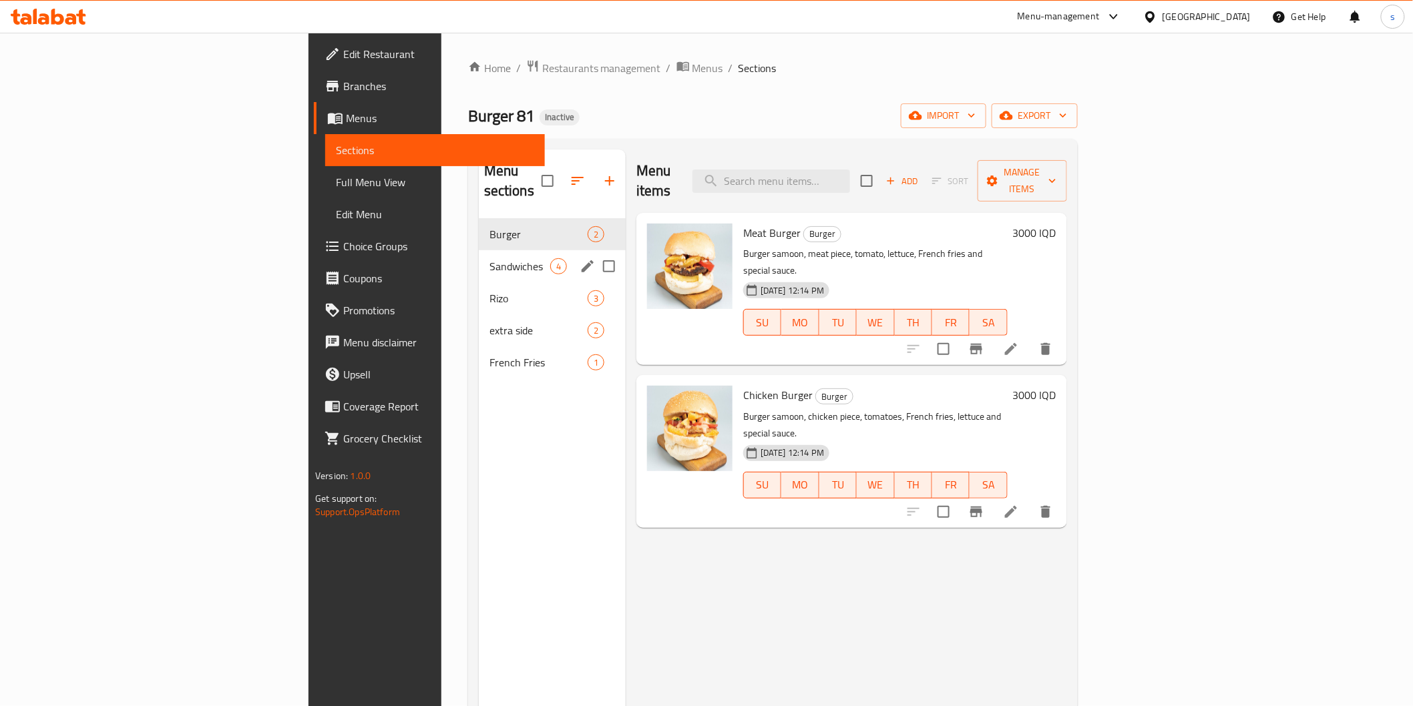
click at [479, 250] on div "Sandwiches 4" at bounding box center [552, 266] width 147 height 32
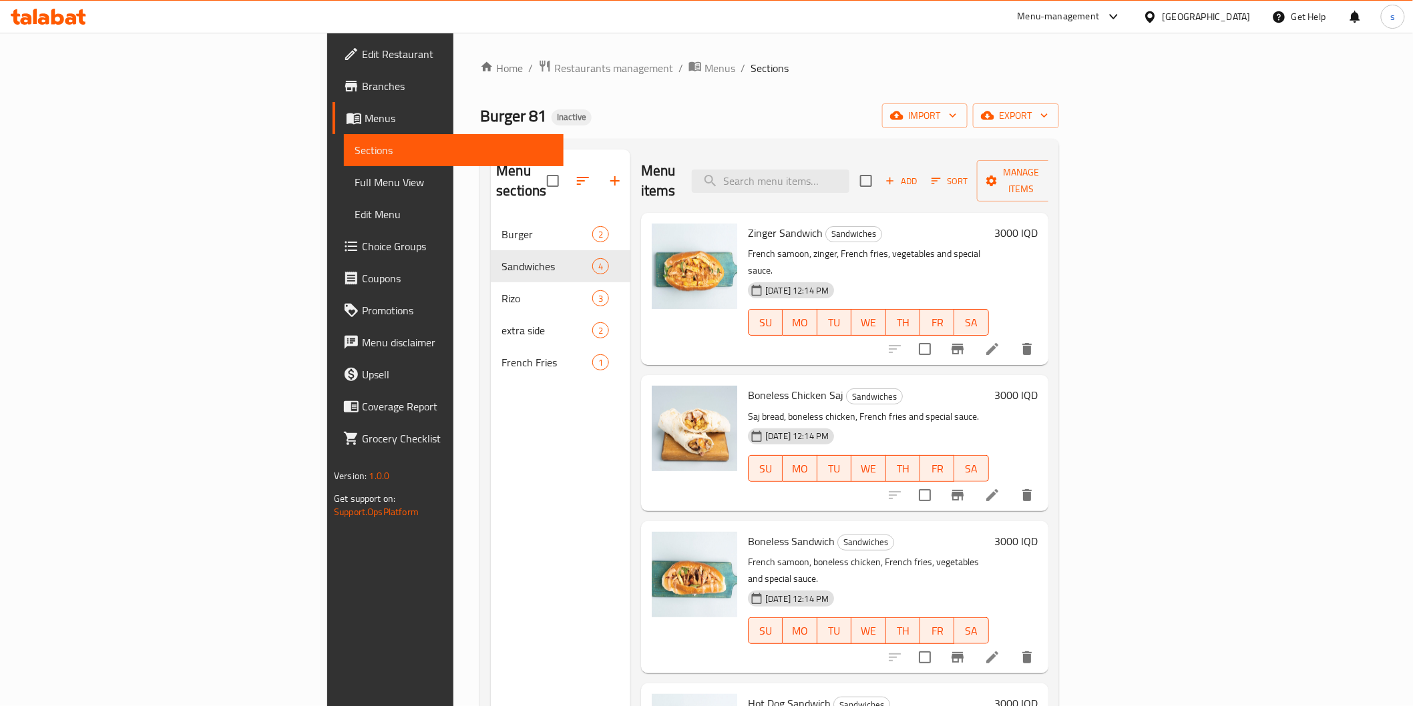
click at [362, 61] on span "Edit Restaurant" at bounding box center [457, 54] width 190 height 16
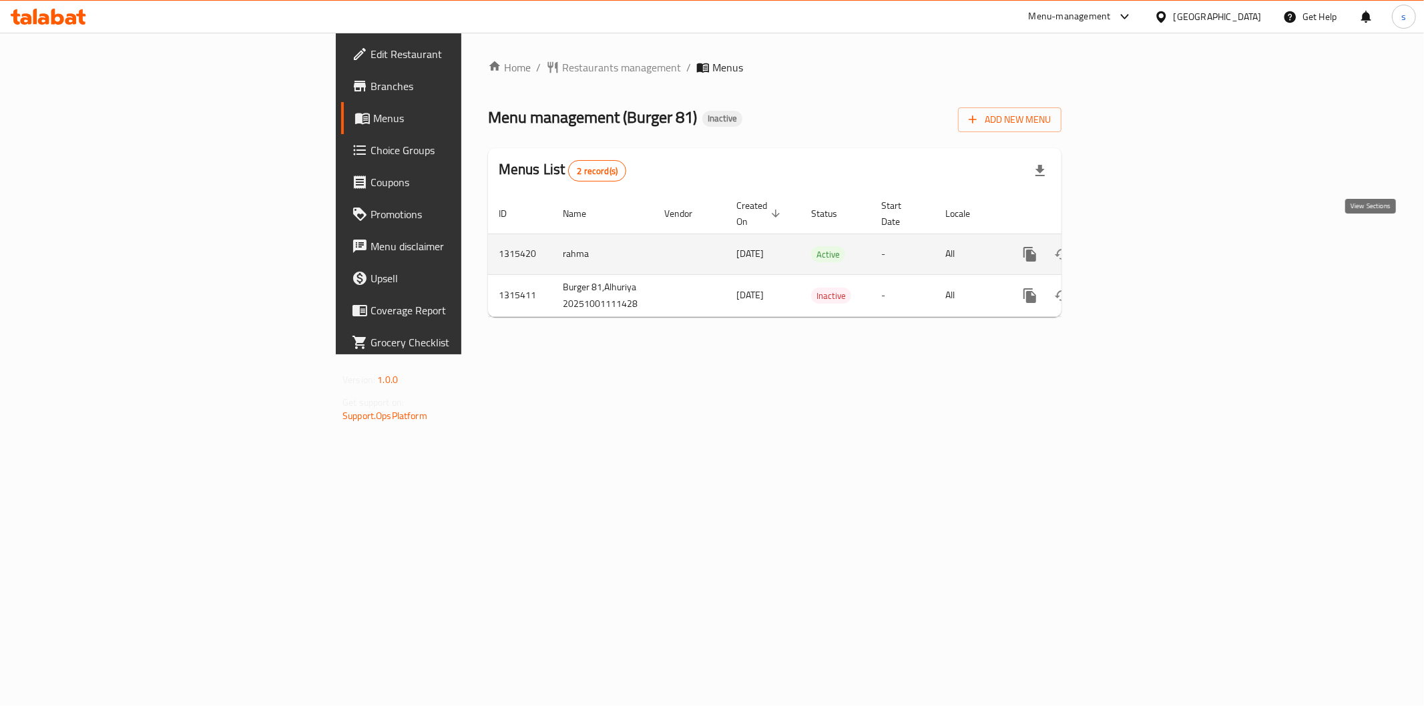
click at [1134, 246] on icon "enhanced table" at bounding box center [1126, 254] width 16 height 16
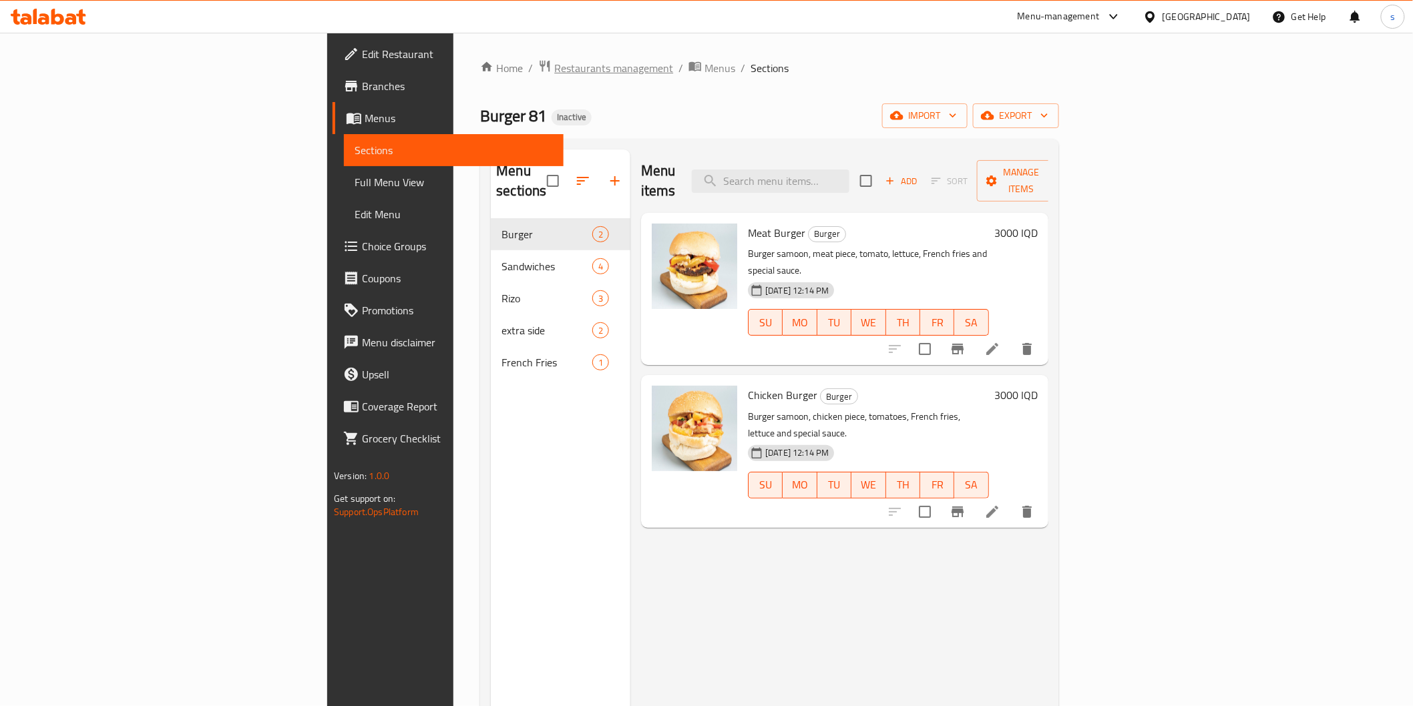
click at [554, 68] on span "Restaurants management" at bounding box center [613, 68] width 119 height 16
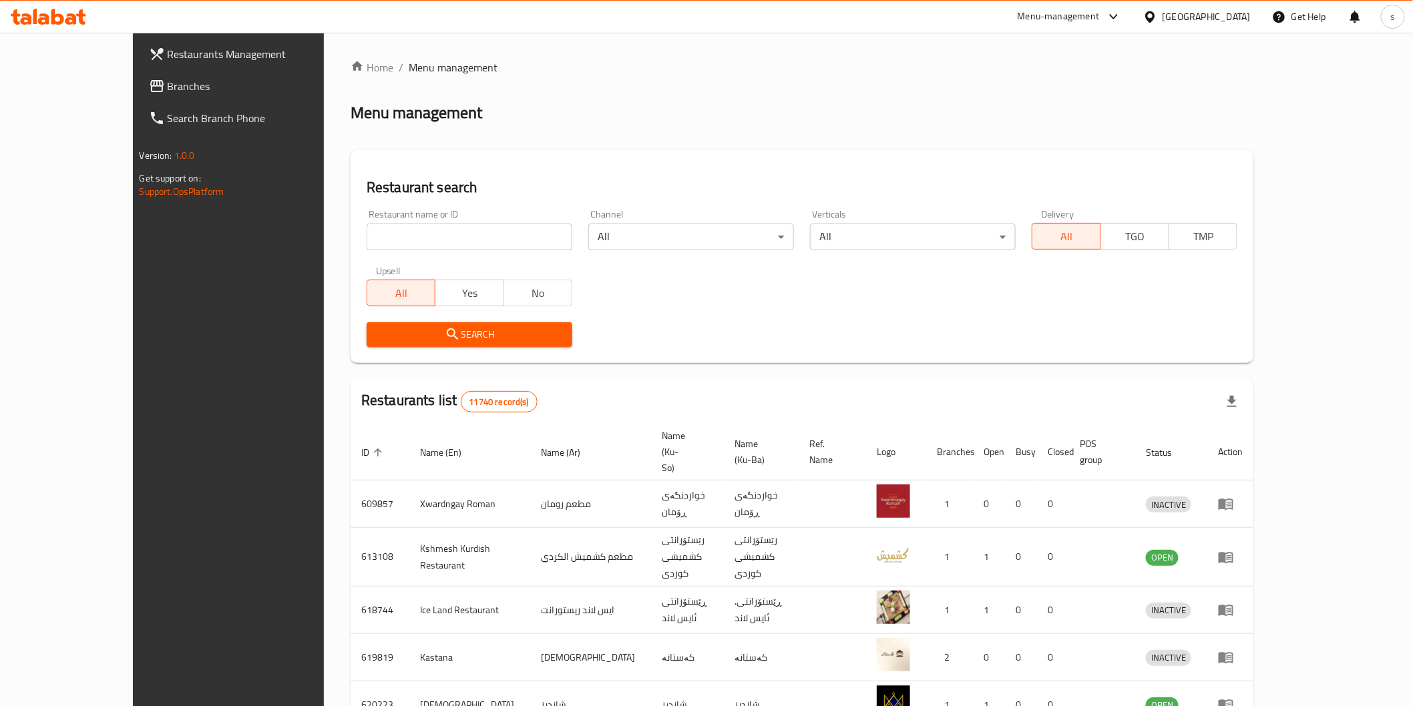
click at [78, 21] on icon at bounding box center [48, 17] width 75 height 16
